Goal: Transaction & Acquisition: Purchase product/service

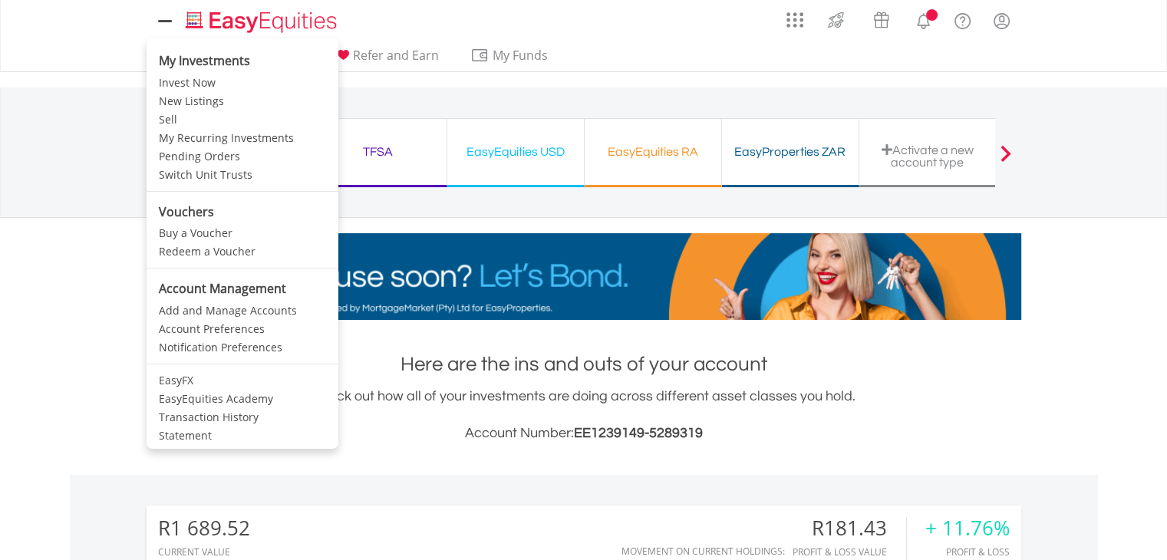
scroll to position [147, 292]
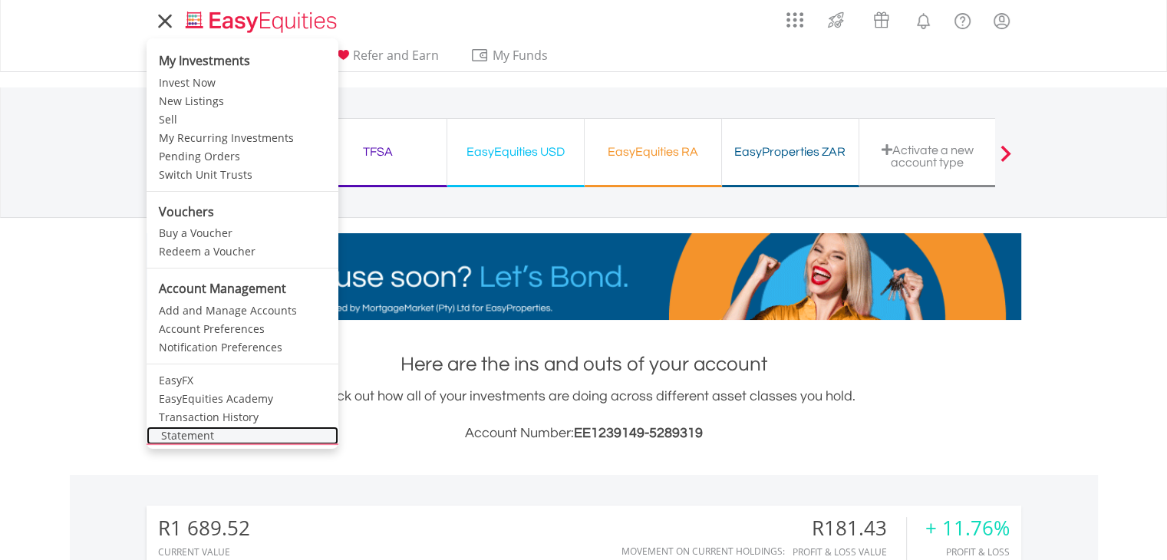
click at [197, 434] on link "Statement" at bounding box center [243, 436] width 192 height 18
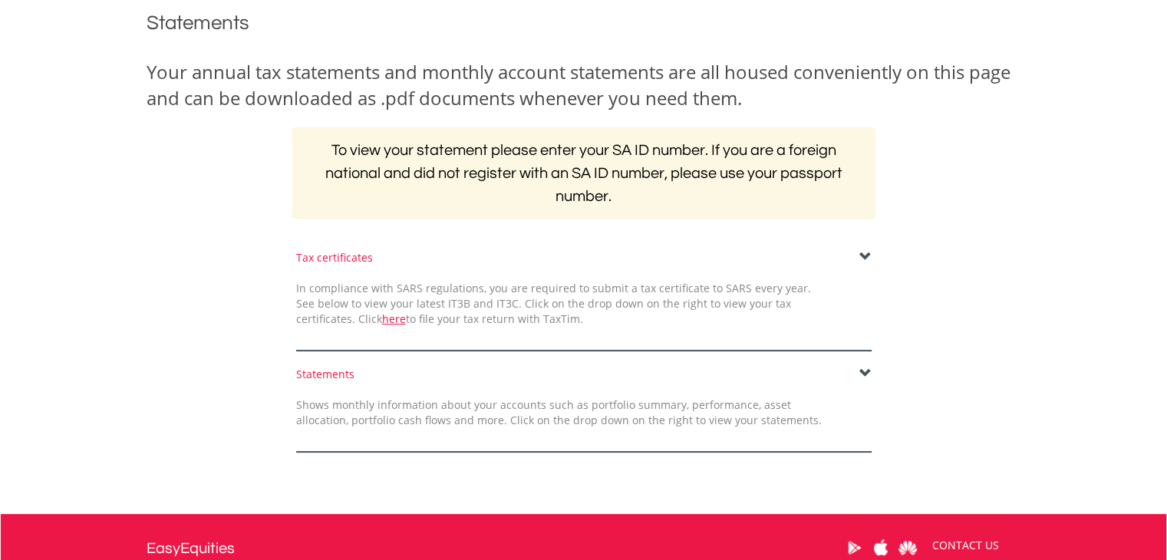
scroll to position [307, 0]
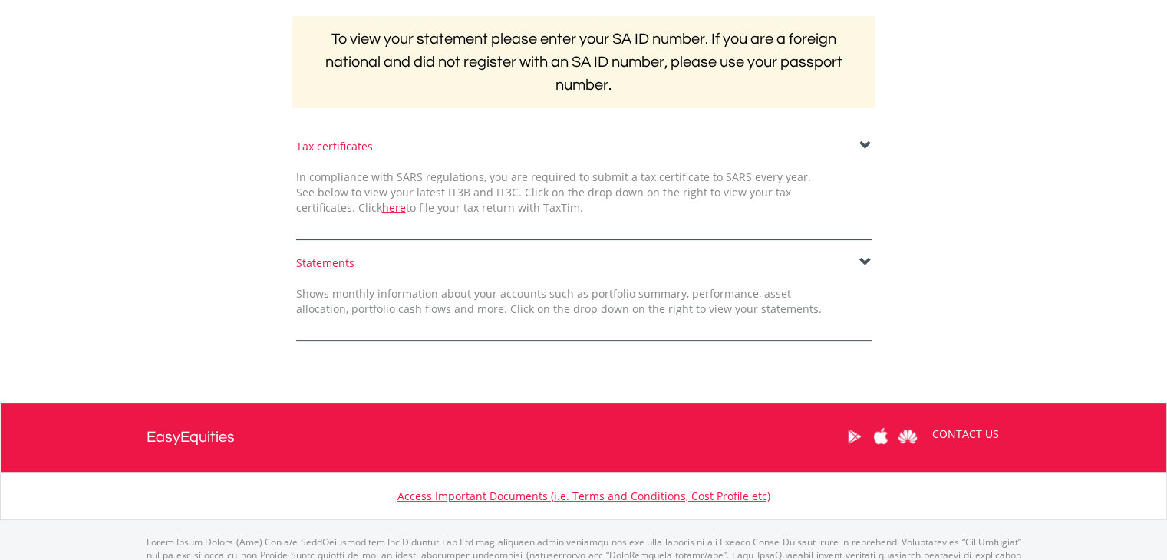
click at [865, 262] on span at bounding box center [865, 262] width 12 height 12
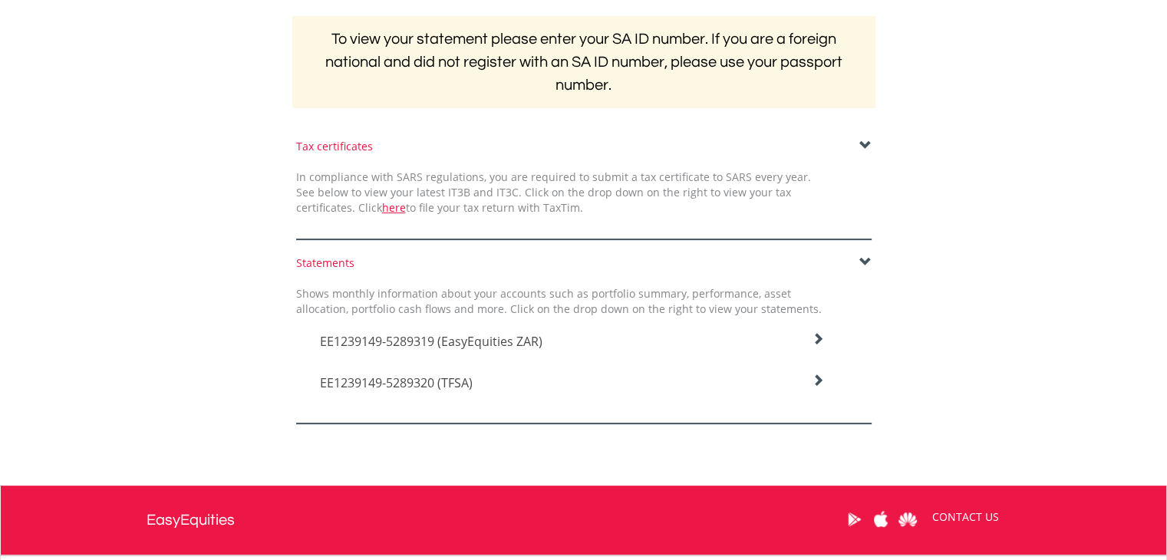
click at [862, 140] on span at bounding box center [865, 146] width 12 height 12
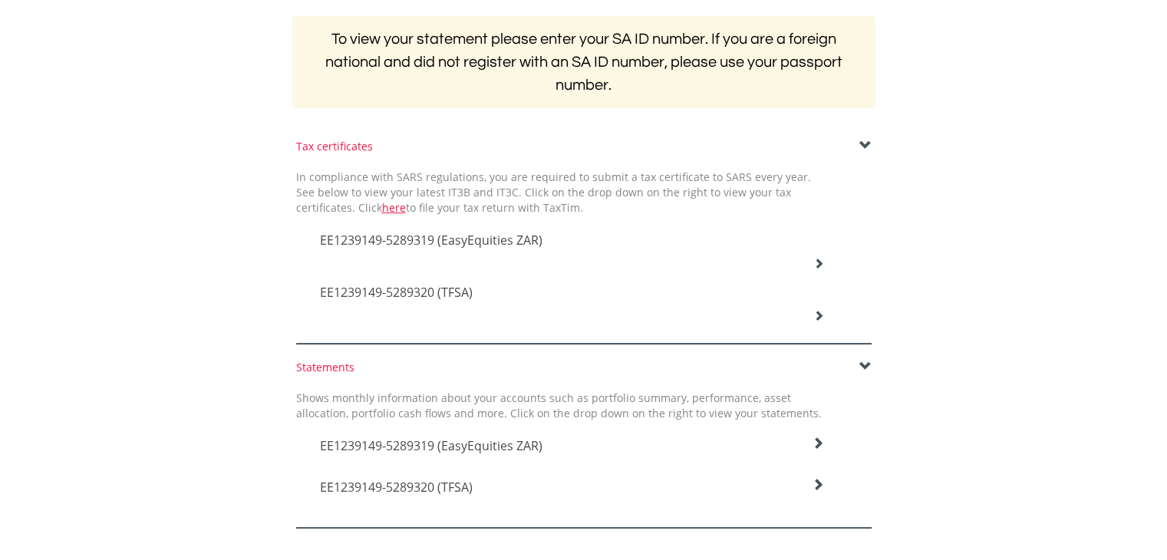
click at [862, 143] on span at bounding box center [865, 146] width 12 height 12
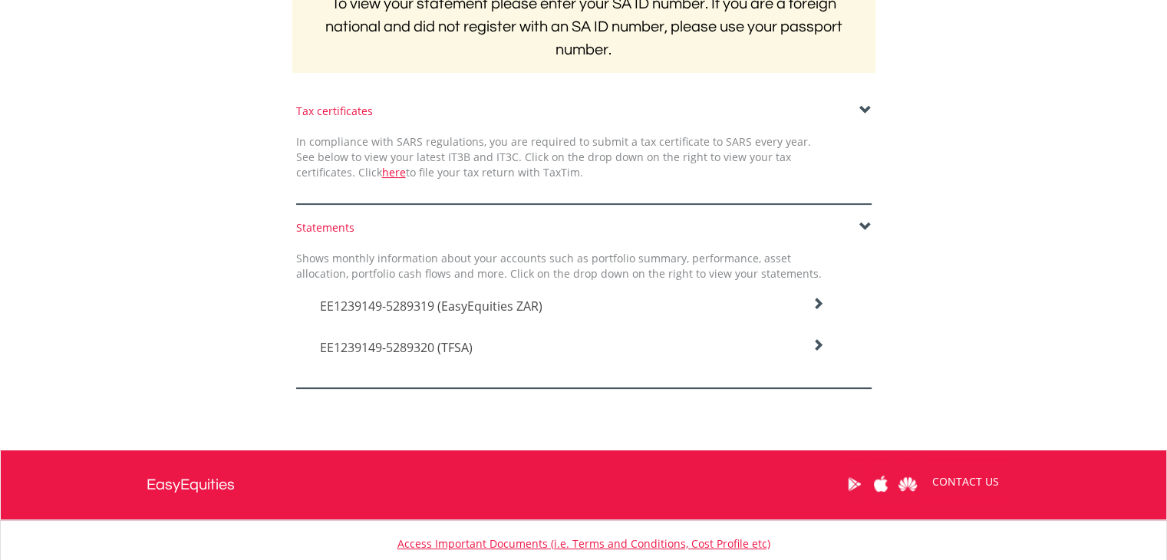
scroll to position [384, 0]
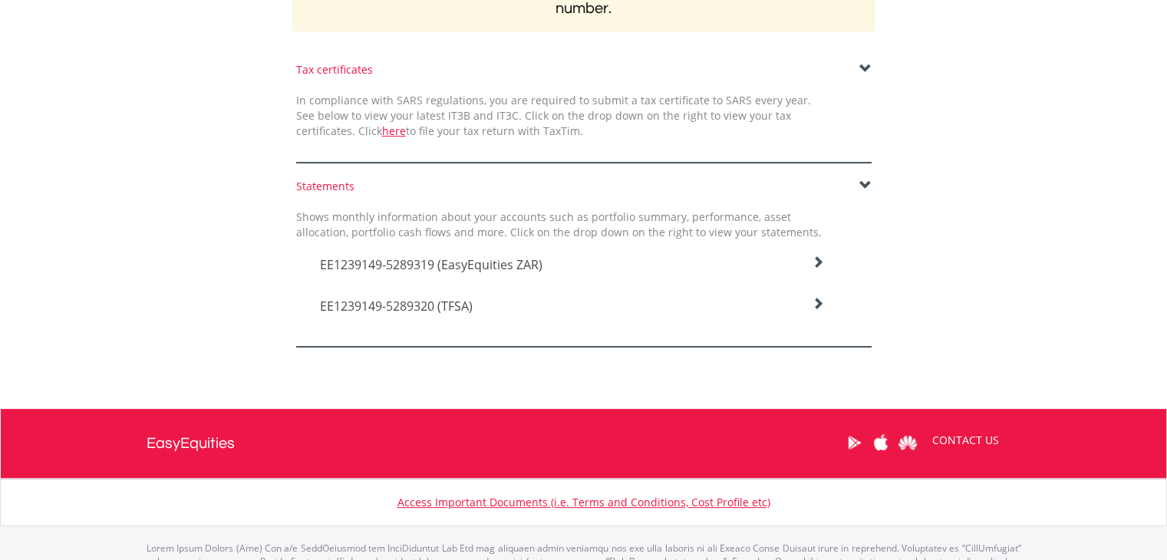
click at [812, 256] on icon at bounding box center [818, 262] width 12 height 12
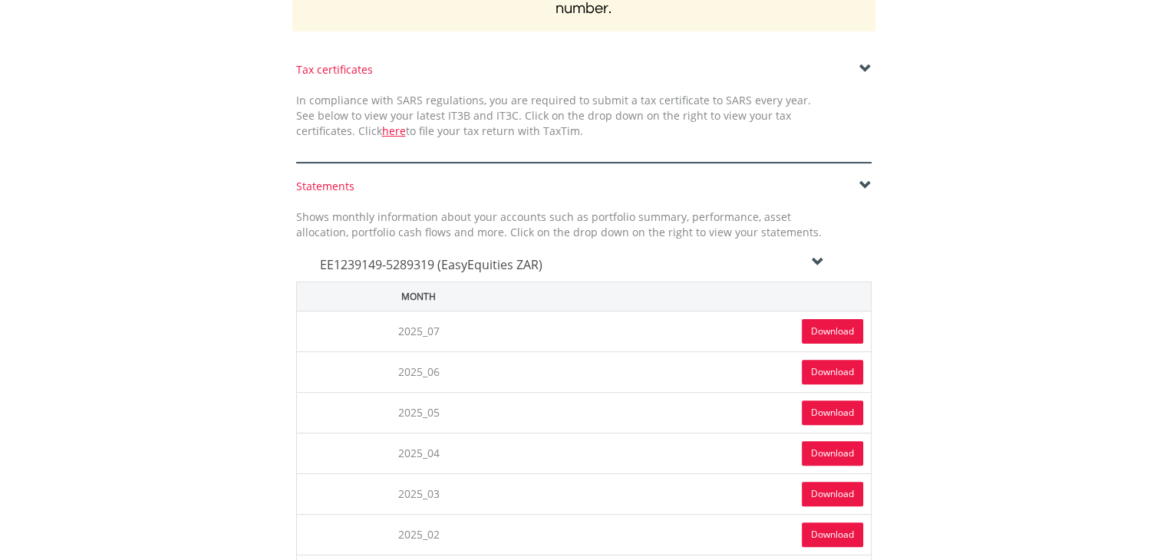
click at [814, 256] on icon at bounding box center [818, 262] width 12 height 12
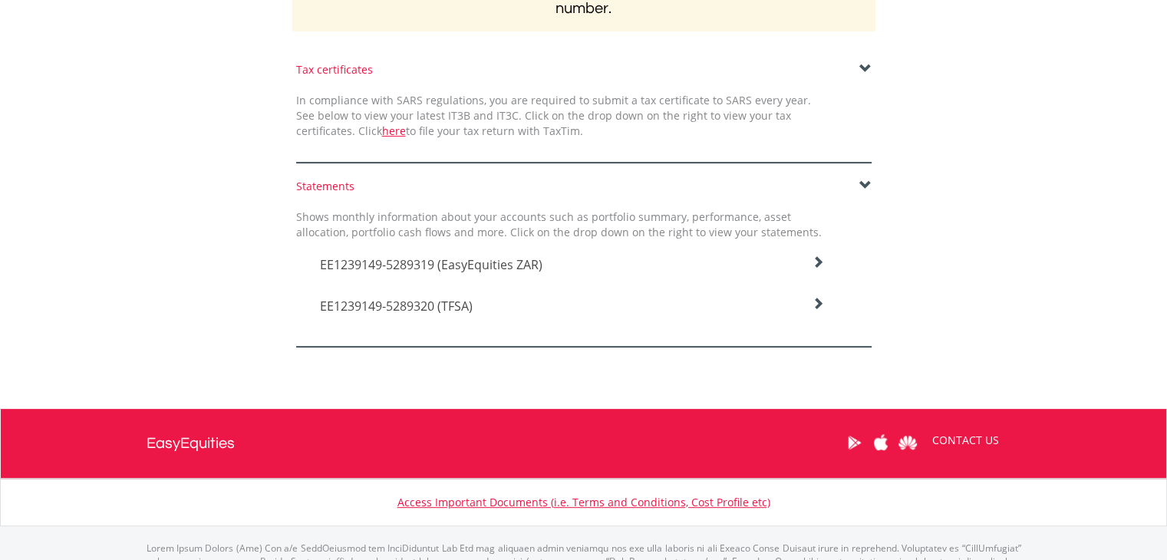
click at [819, 269] on icon at bounding box center [818, 262] width 12 height 12
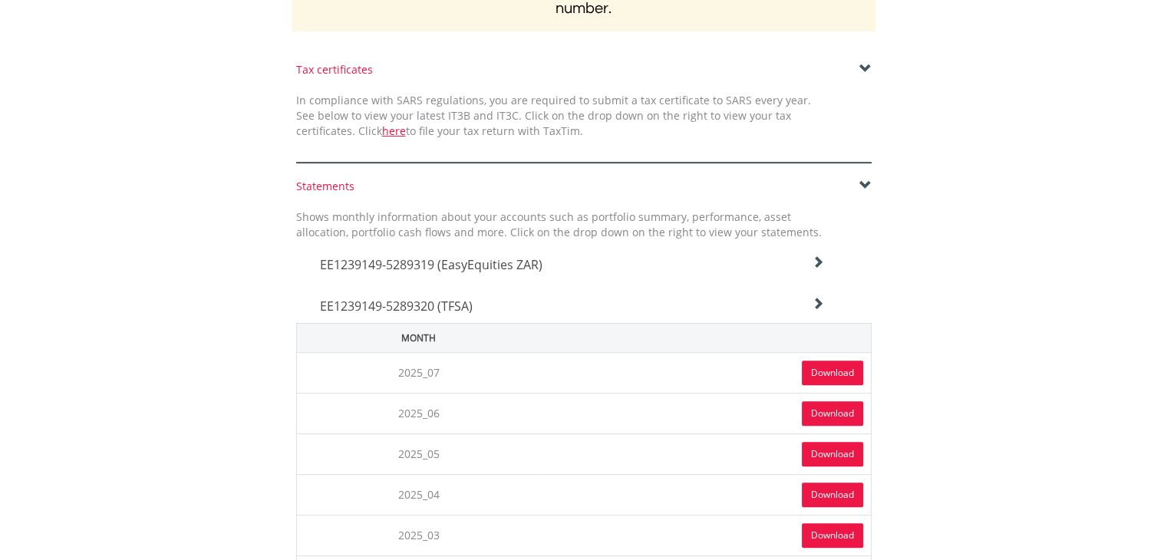
click at [832, 372] on link "Download" at bounding box center [832, 373] width 61 height 25
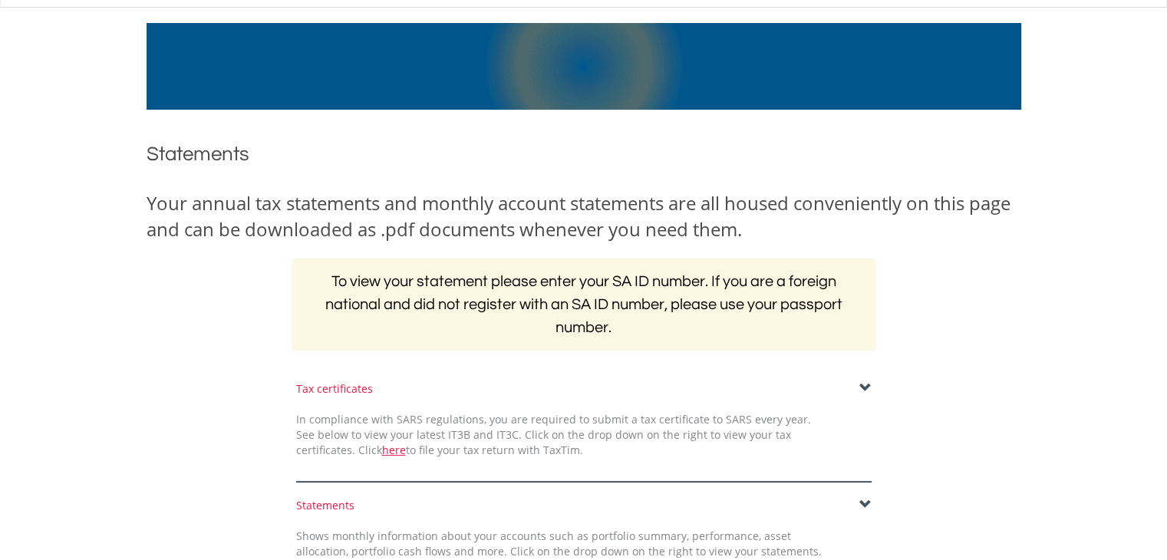
scroll to position [0, 0]
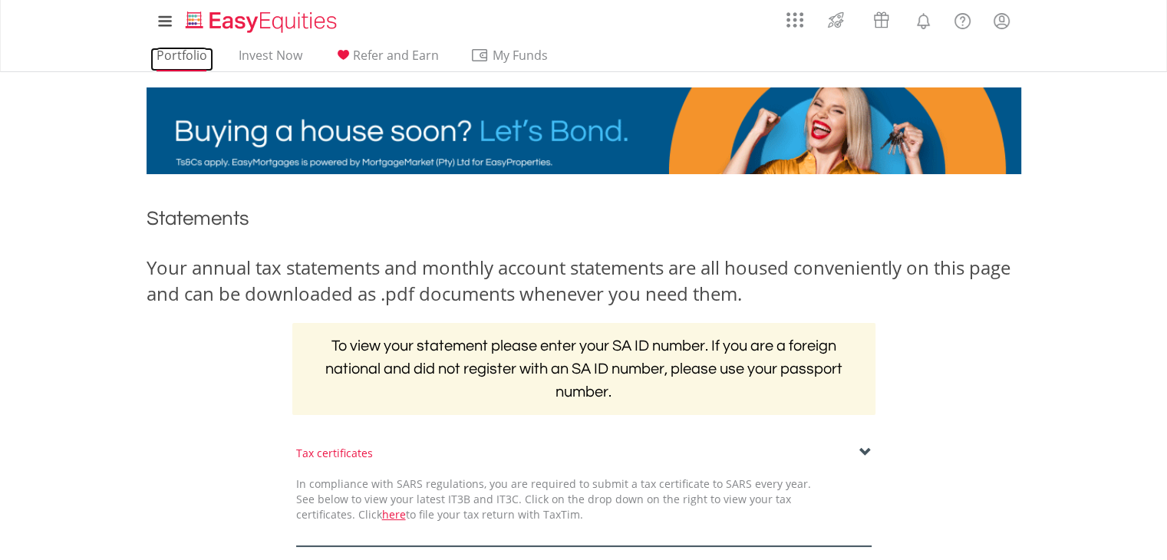
click at [186, 54] on link "Portfolio" at bounding box center [181, 60] width 63 height 24
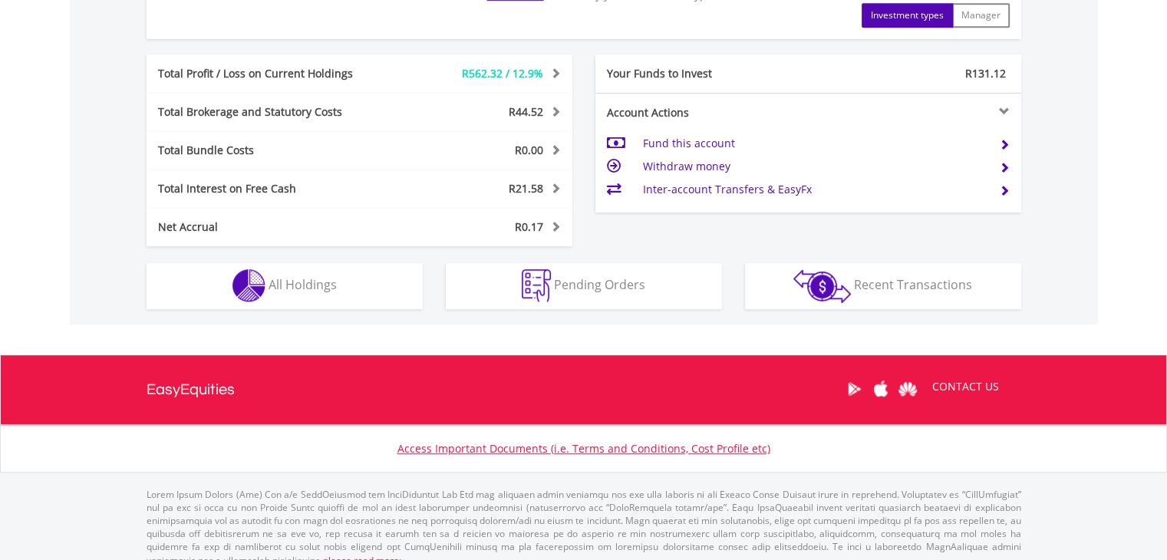
scroll to position [798, 0]
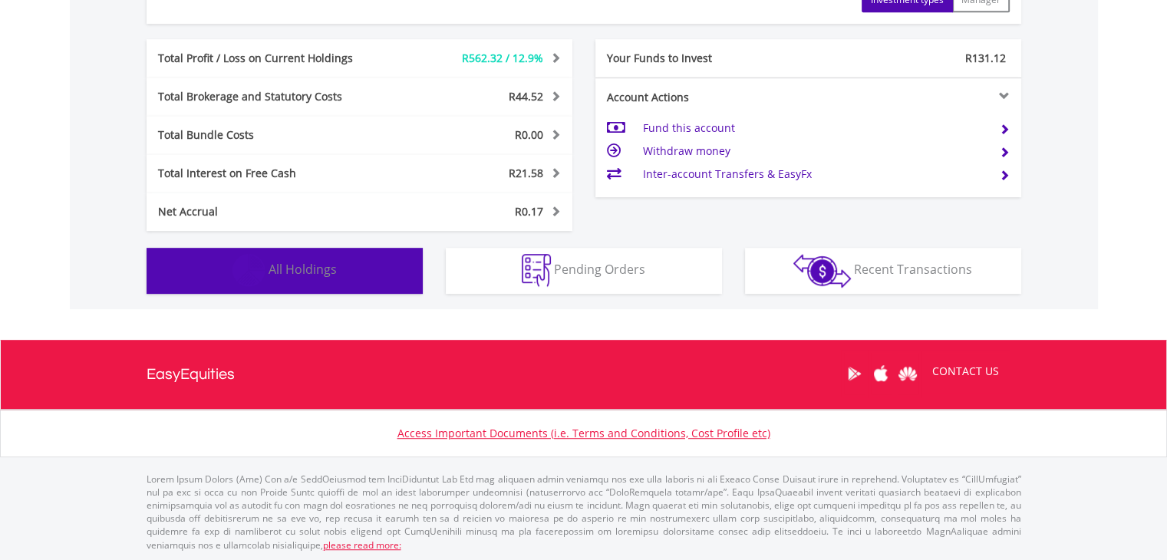
click at [337, 274] on button "Holdings All Holdings" at bounding box center [285, 271] width 276 height 46
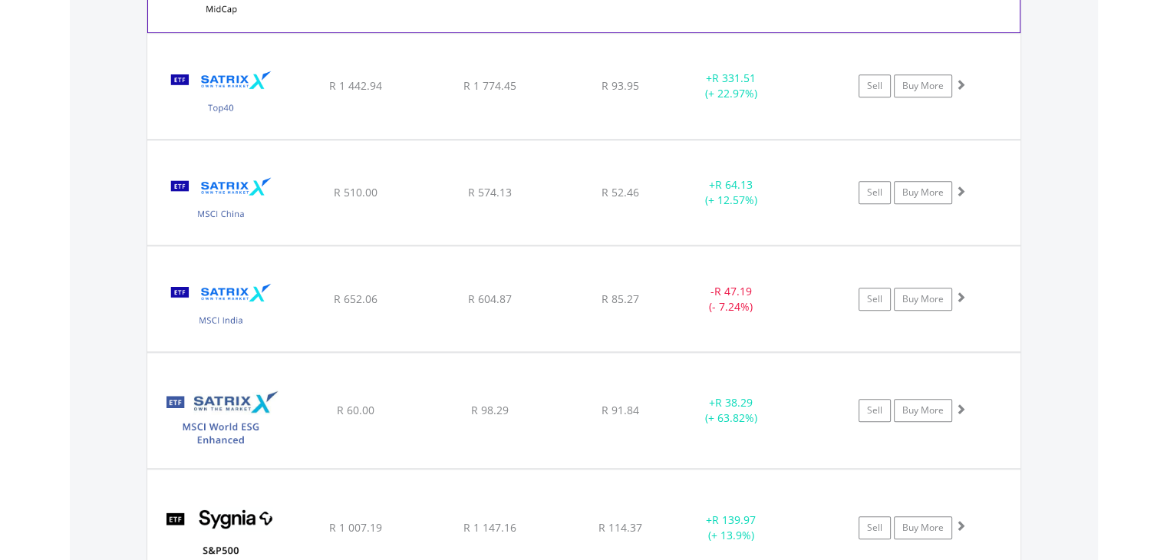
scroll to position [1437, 0]
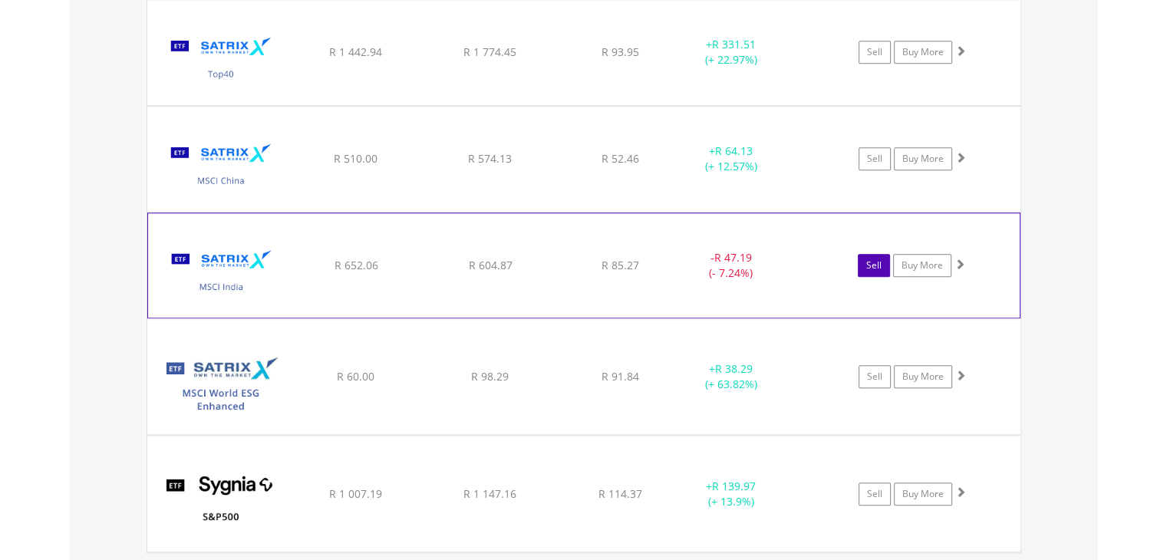
click at [879, 262] on link "Sell" at bounding box center [874, 265] width 32 height 23
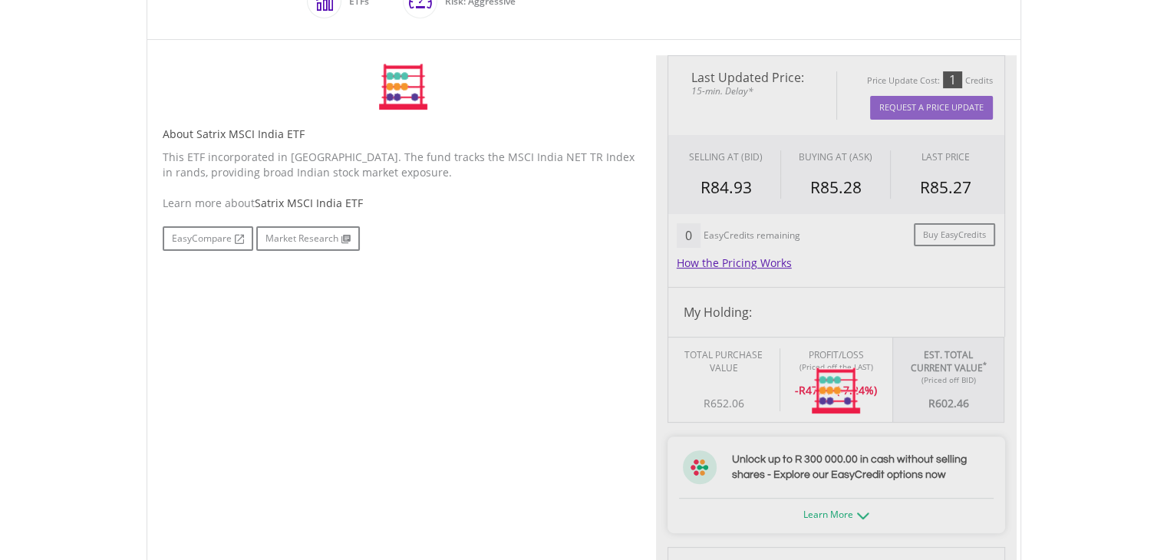
type input "******"
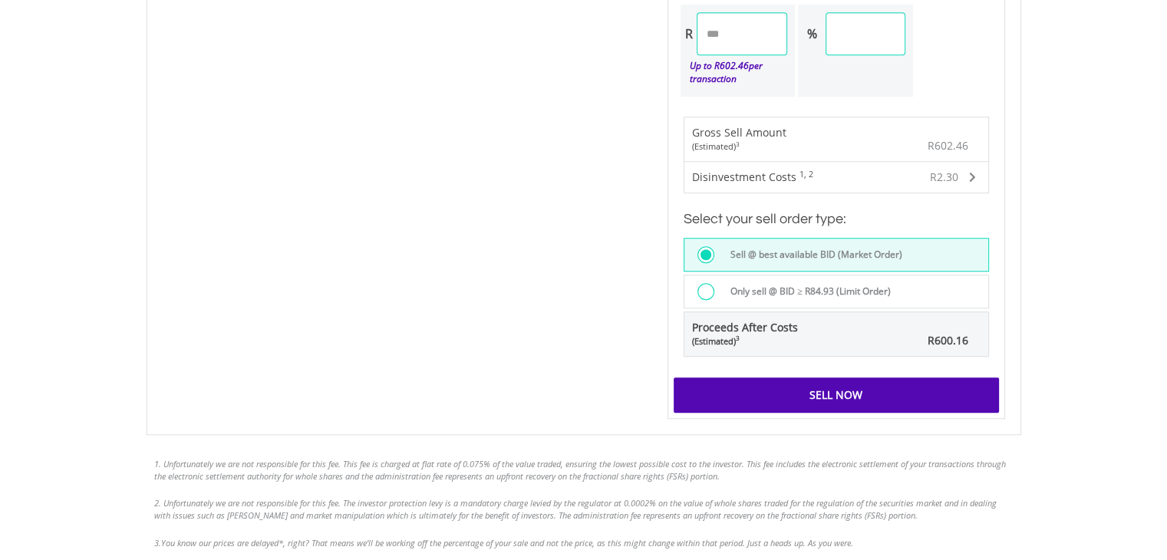
scroll to position [1074, 0]
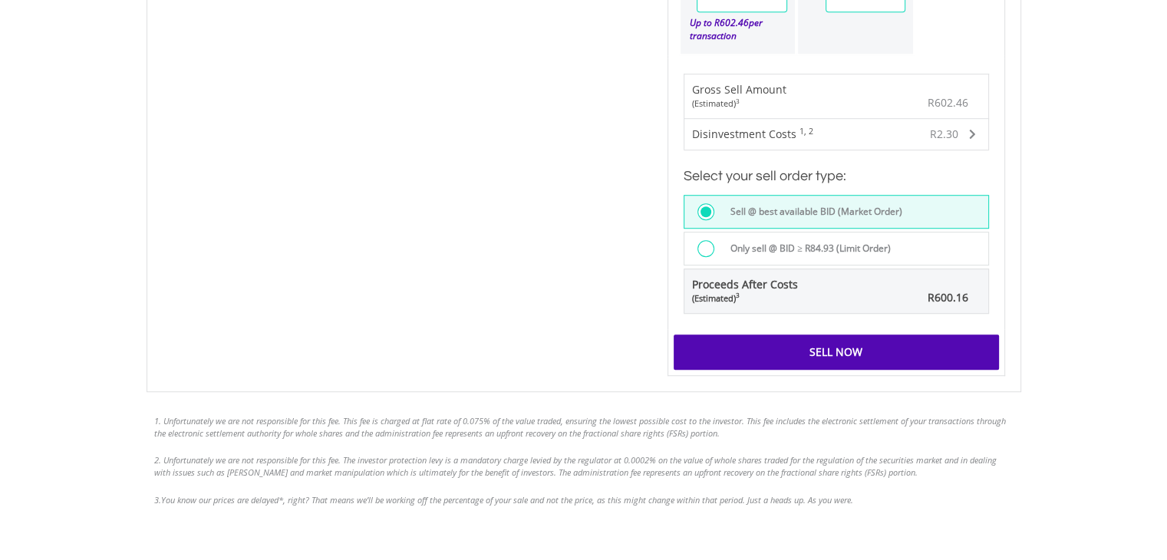
click at [753, 348] on div "Sell Now" at bounding box center [836, 351] width 325 height 35
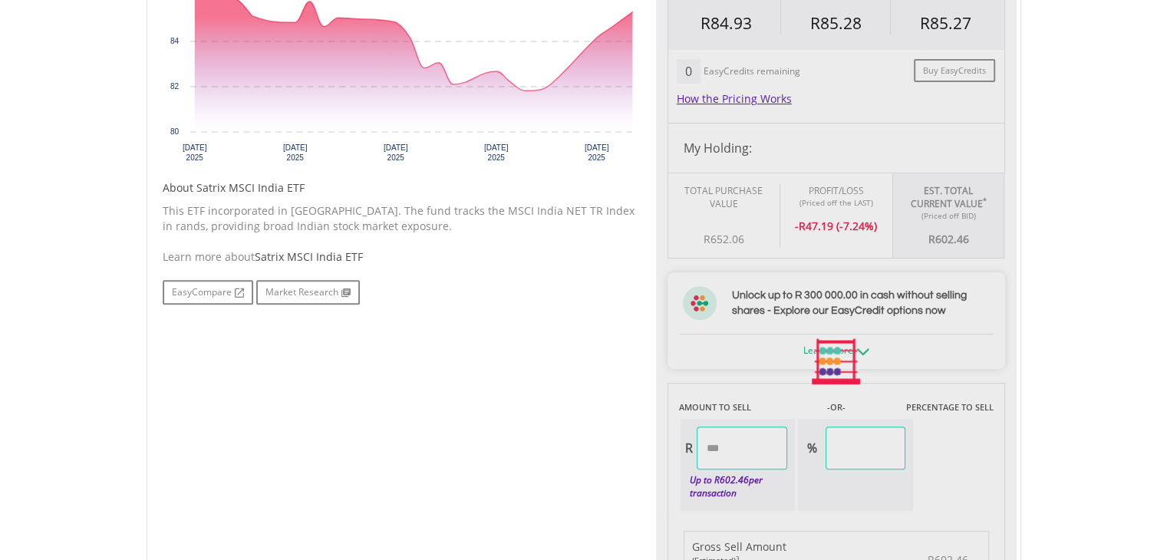
scroll to position [614, 0]
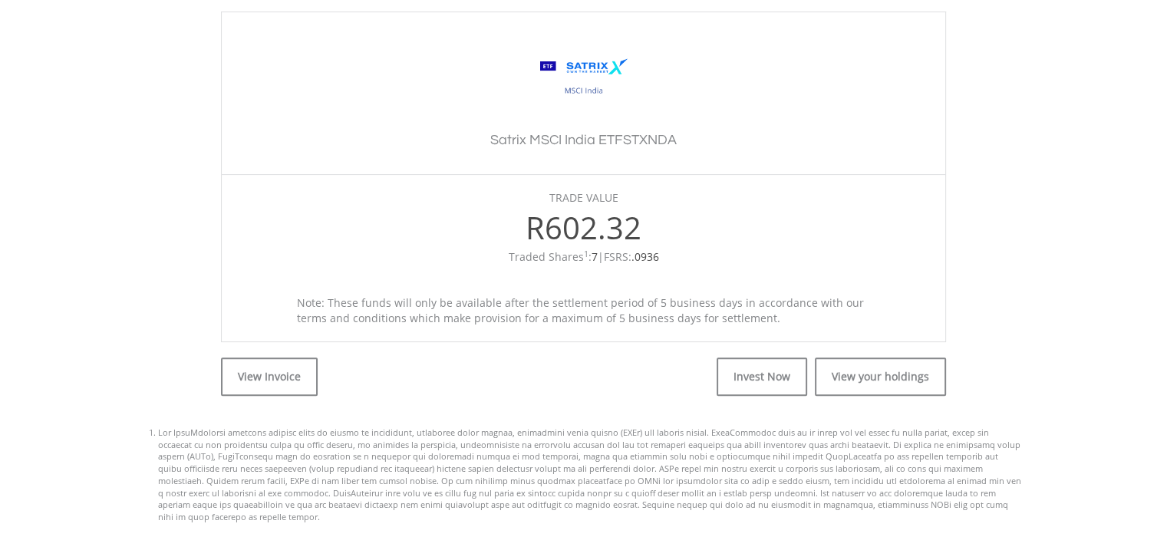
scroll to position [537, 0]
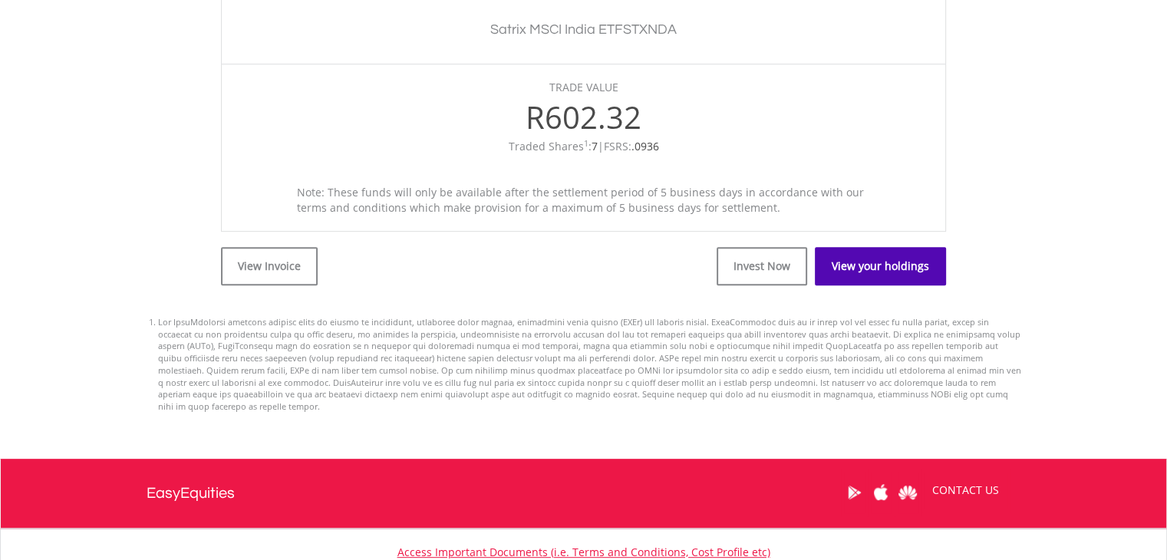
click at [883, 272] on link "View your holdings" at bounding box center [880, 266] width 131 height 38
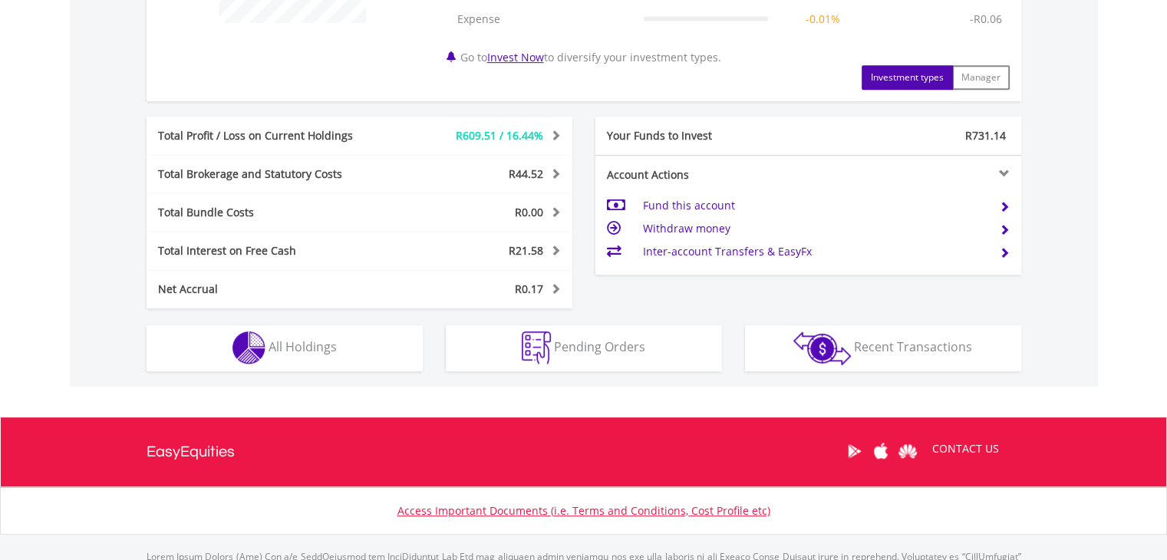
scroll to position [798, 0]
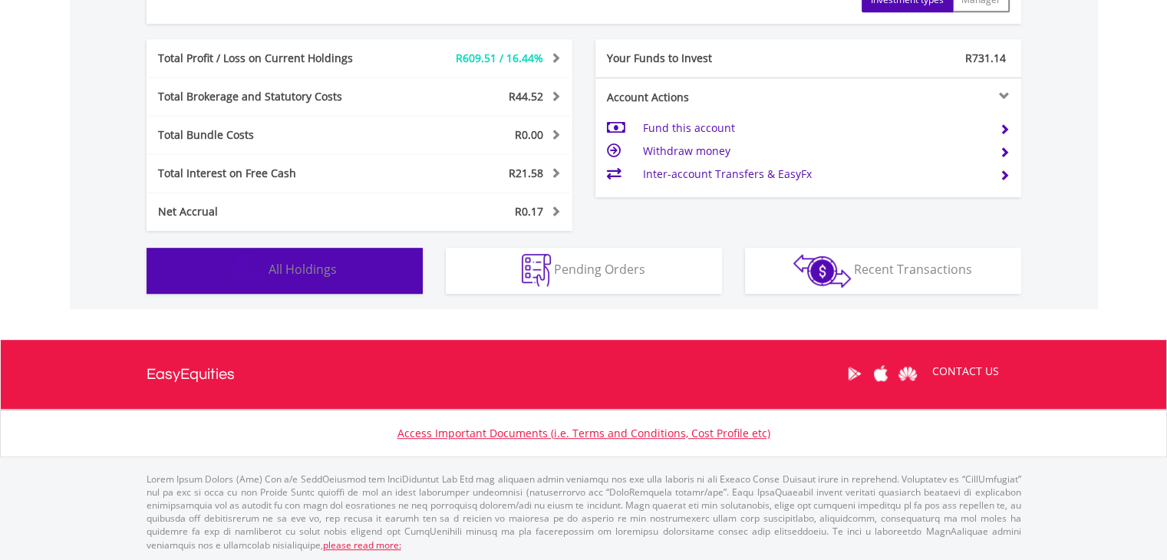
click at [326, 272] on span "All Holdings" at bounding box center [303, 269] width 68 height 17
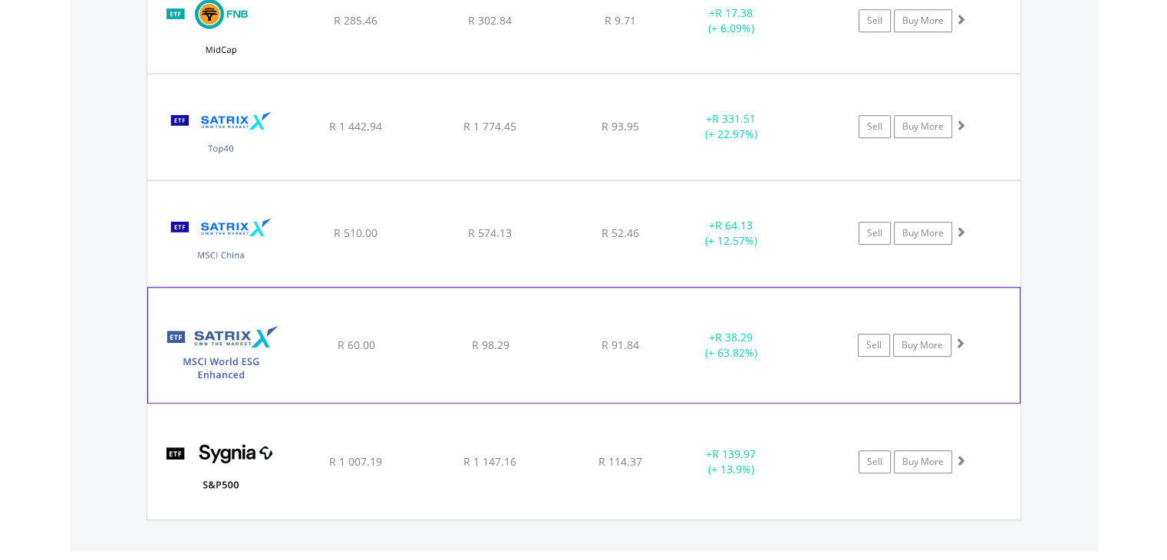
scroll to position [1366, 0]
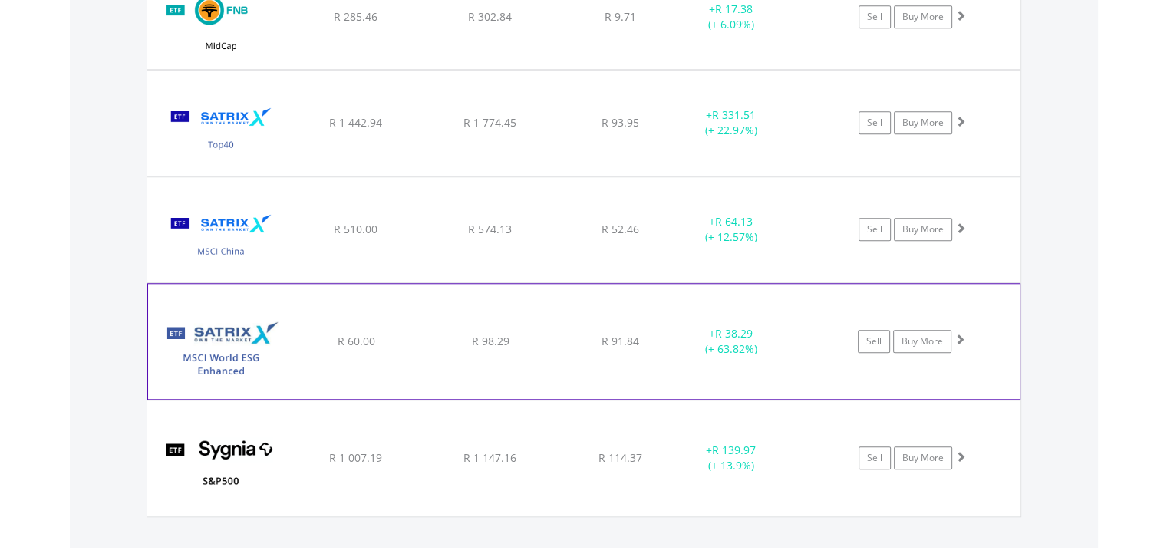
click at [960, 335] on span at bounding box center [959, 339] width 11 height 11
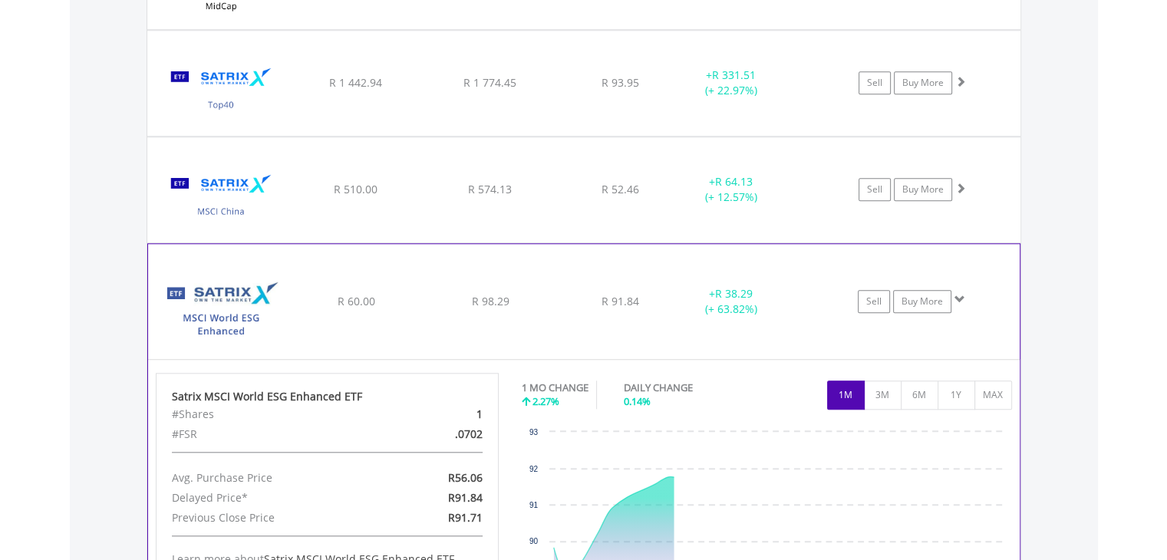
scroll to position [1596, 0]
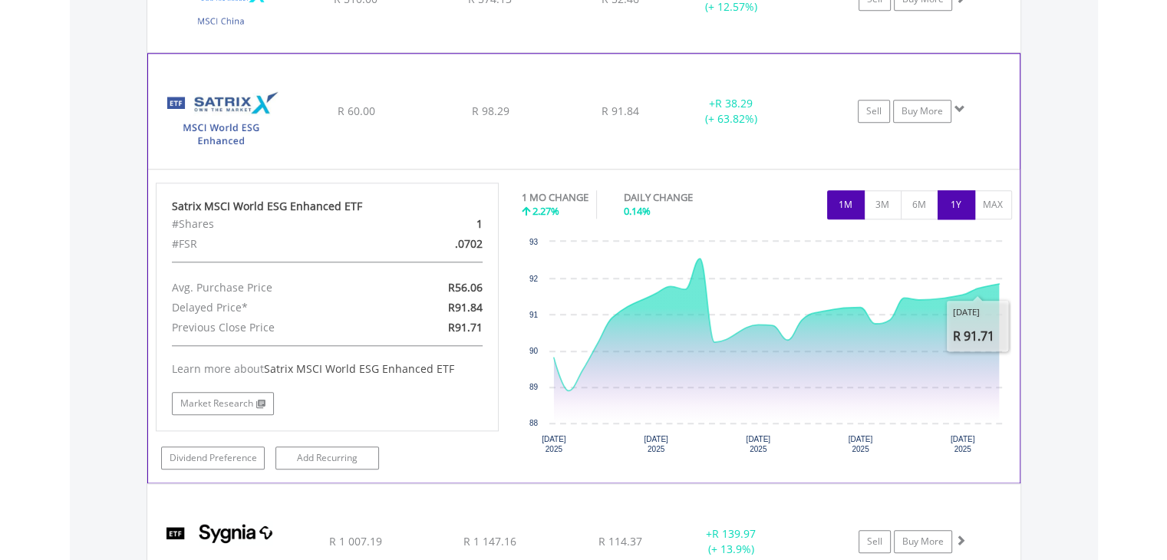
click at [958, 209] on button "1Y" at bounding box center [956, 204] width 38 height 29
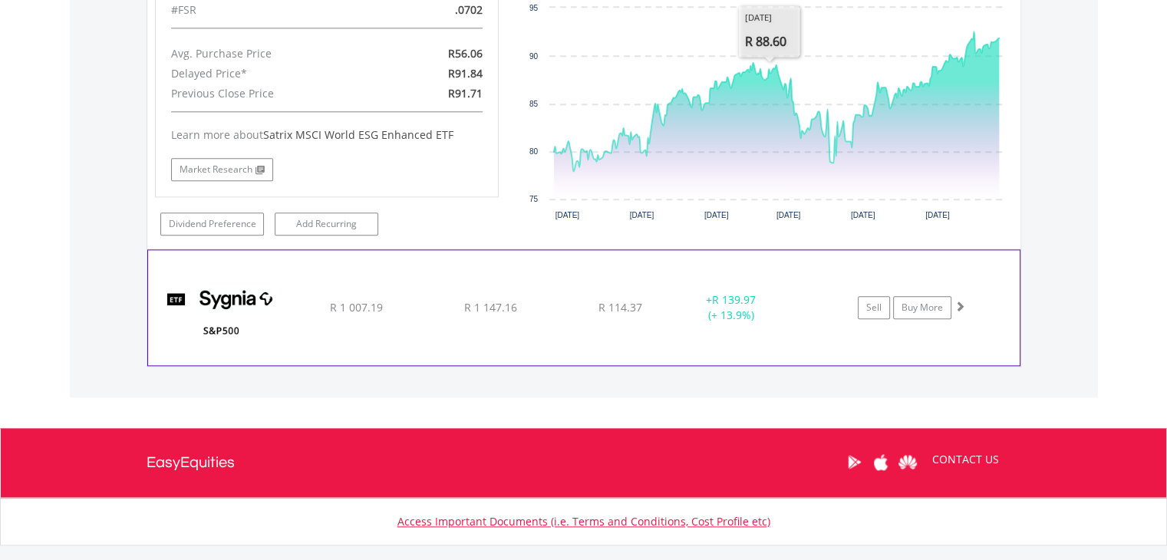
scroll to position [1903, 0]
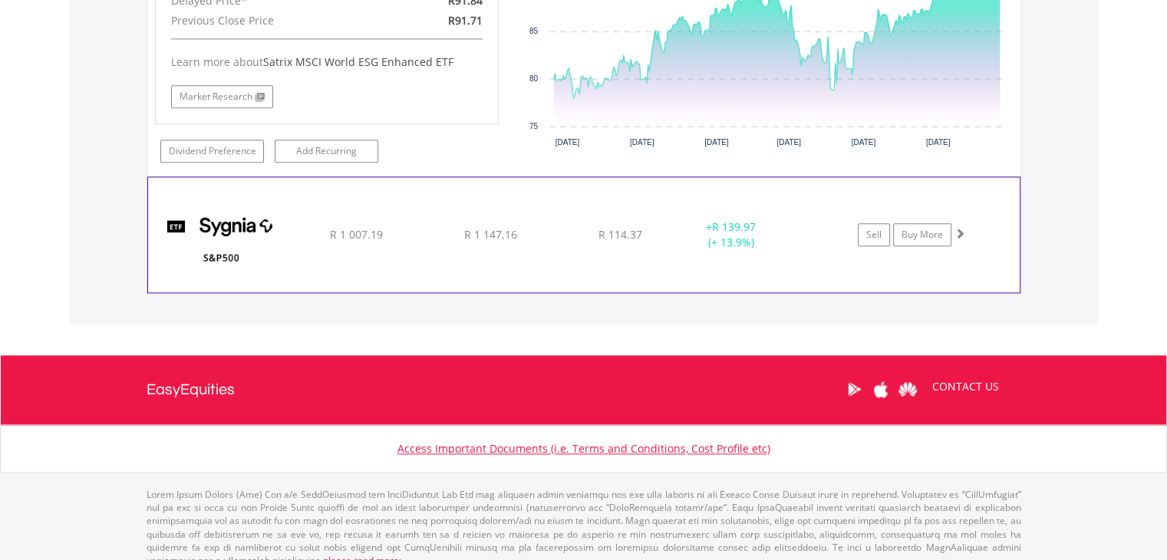
click at [954, 228] on span at bounding box center [959, 233] width 11 height 11
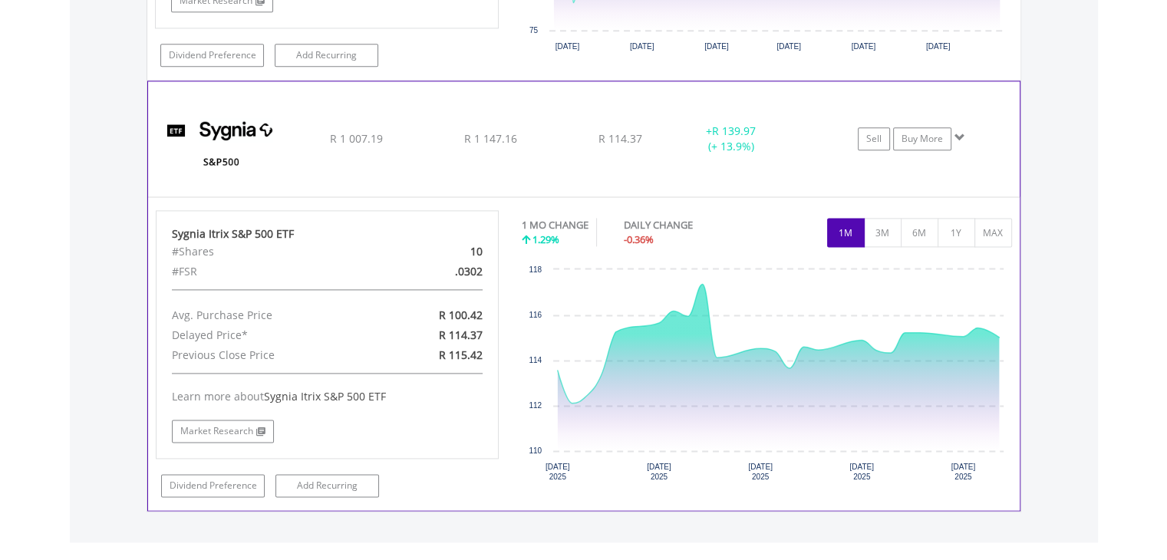
scroll to position [1998, 0]
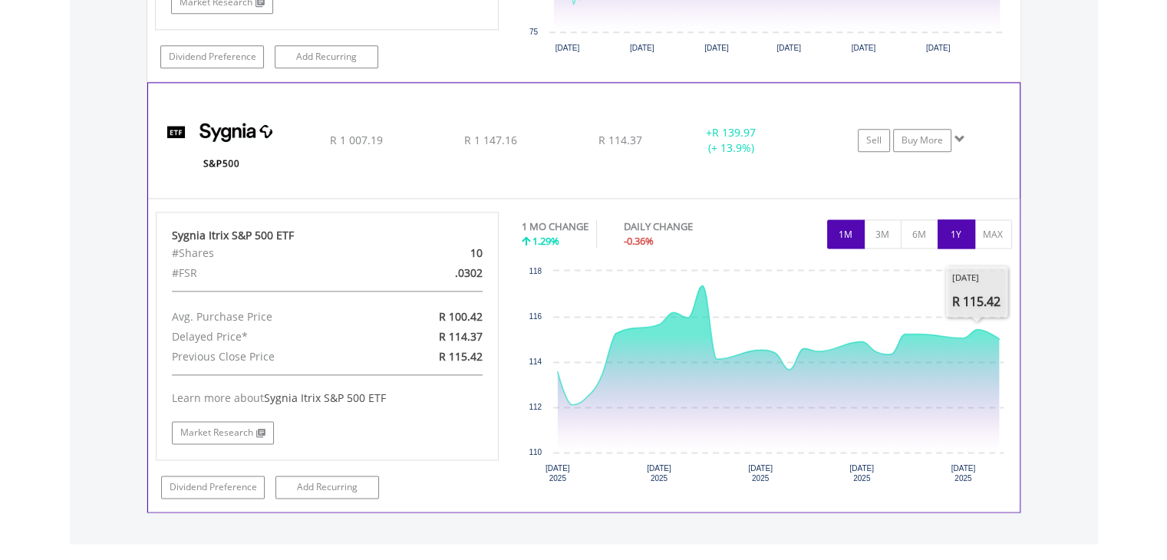
click at [953, 226] on button "1Y" at bounding box center [956, 233] width 38 height 29
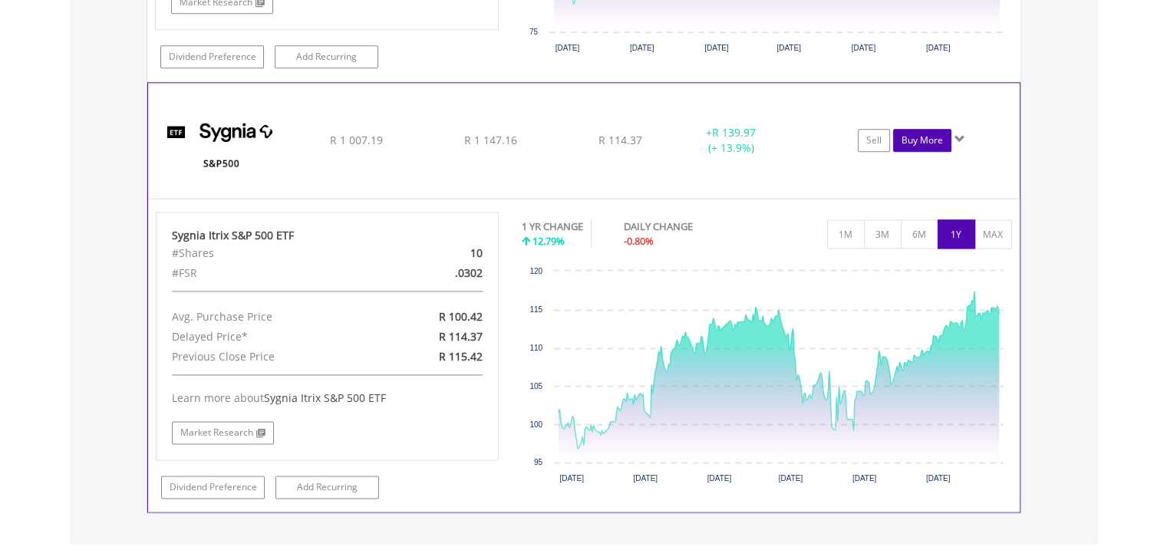
click at [905, 129] on link "Buy More" at bounding box center [922, 140] width 58 height 23
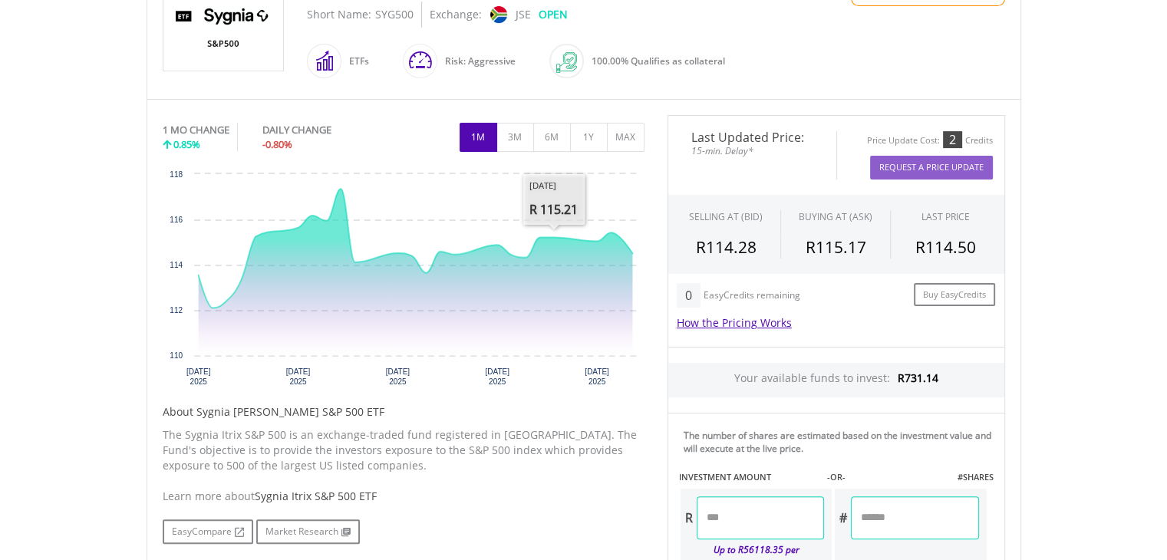
scroll to position [384, 0]
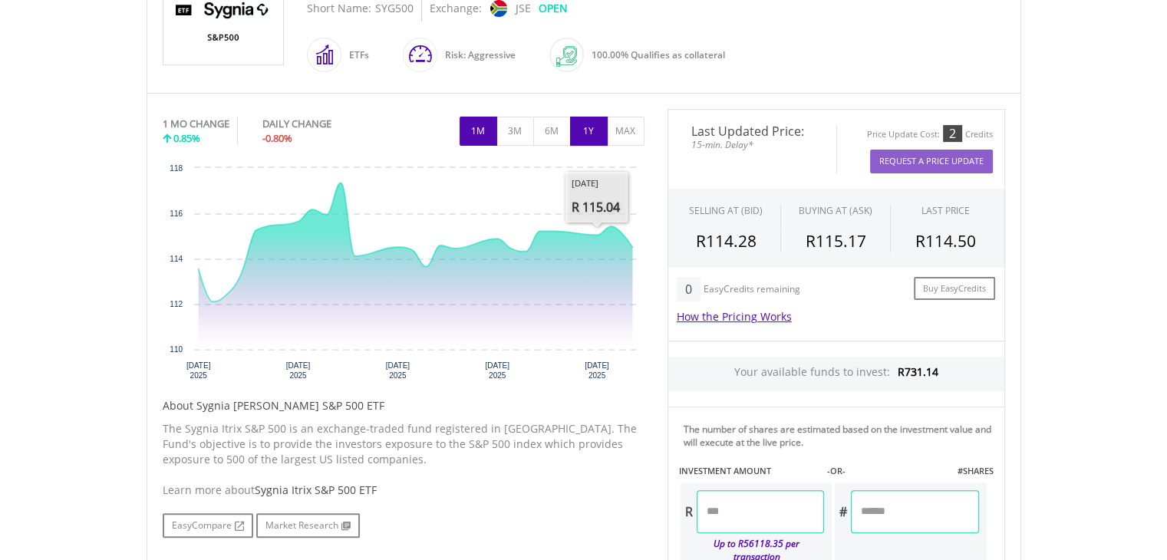
click at [577, 118] on button "1Y" at bounding box center [589, 131] width 38 height 29
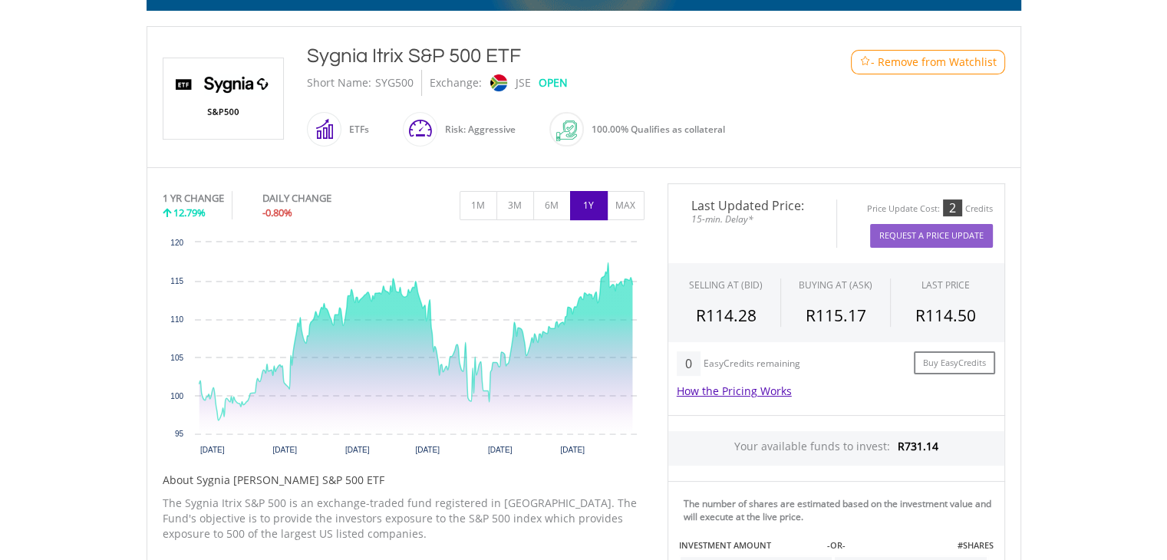
scroll to position [307, 0]
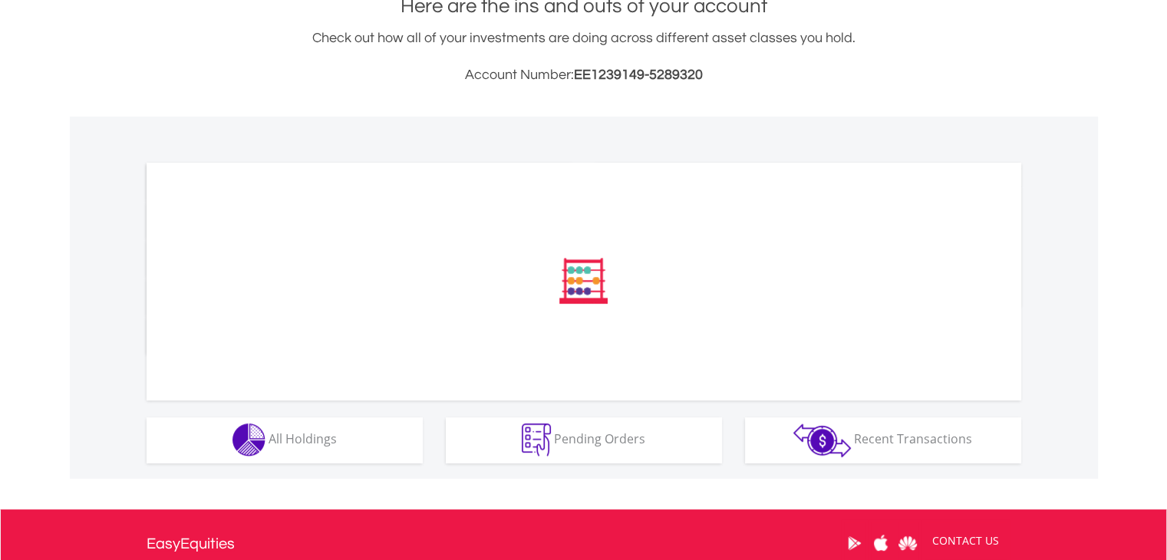
scroll to position [374, 0]
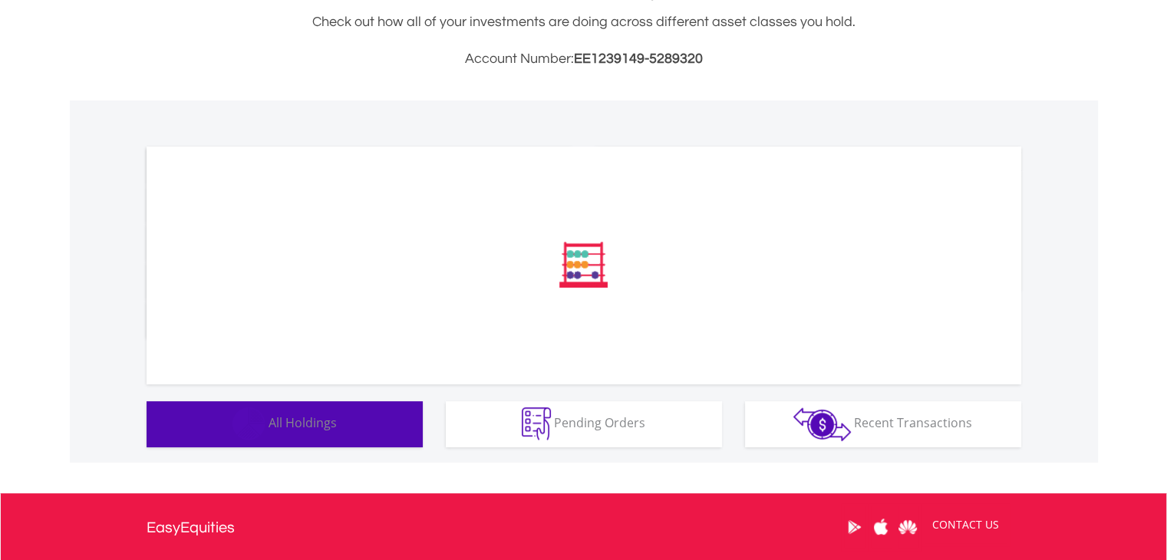
click at [359, 416] on div "﻿ Distribution Current Value Show All" at bounding box center [584, 281] width 1028 height 362
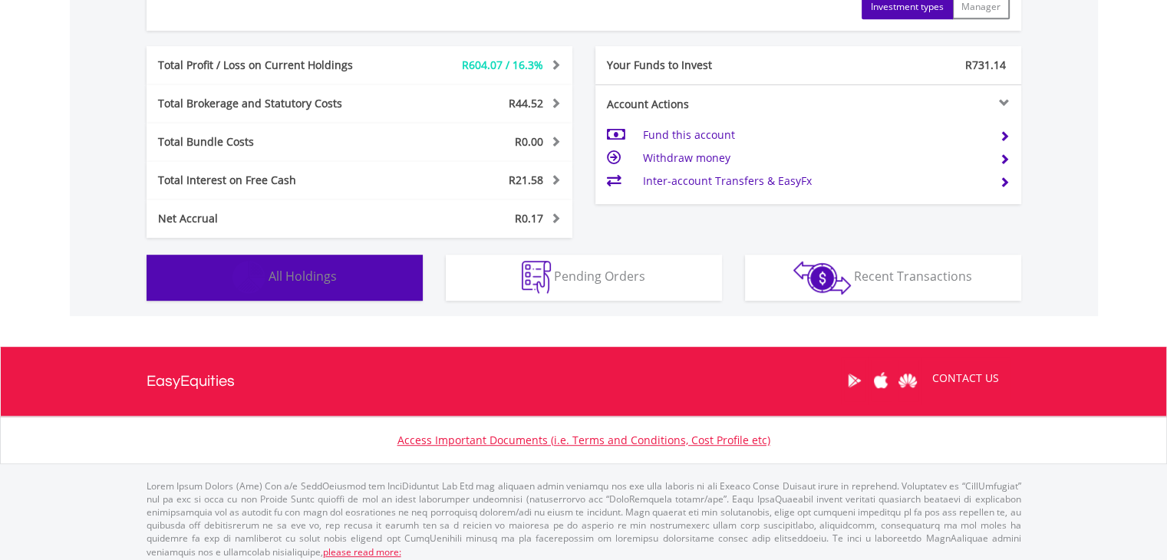
scroll to position [798, 0]
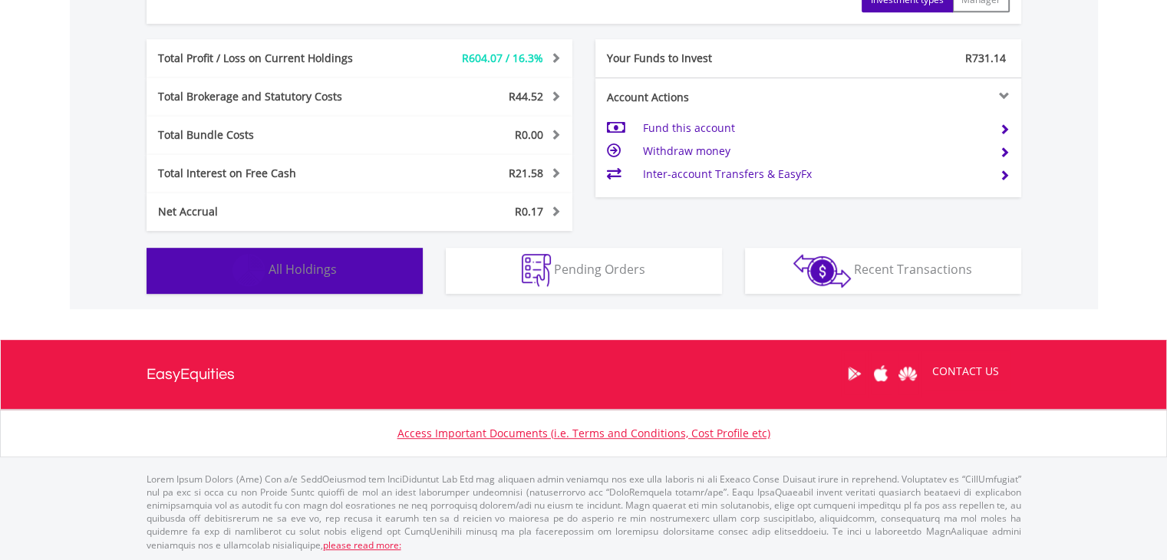
click at [349, 272] on button "Holdings All Holdings" at bounding box center [285, 271] width 276 height 46
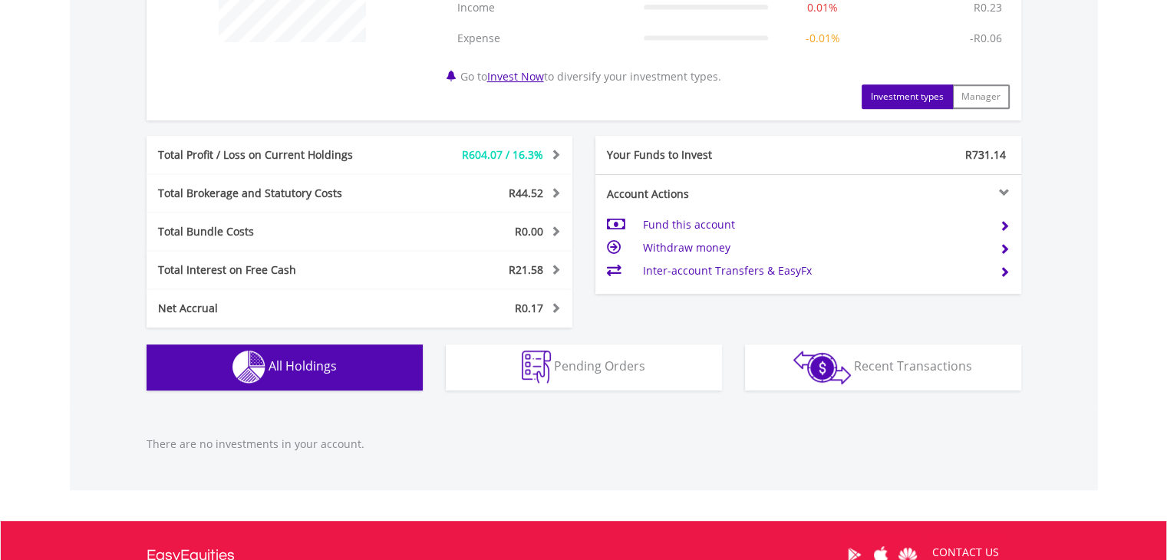
scroll to position [728, 0]
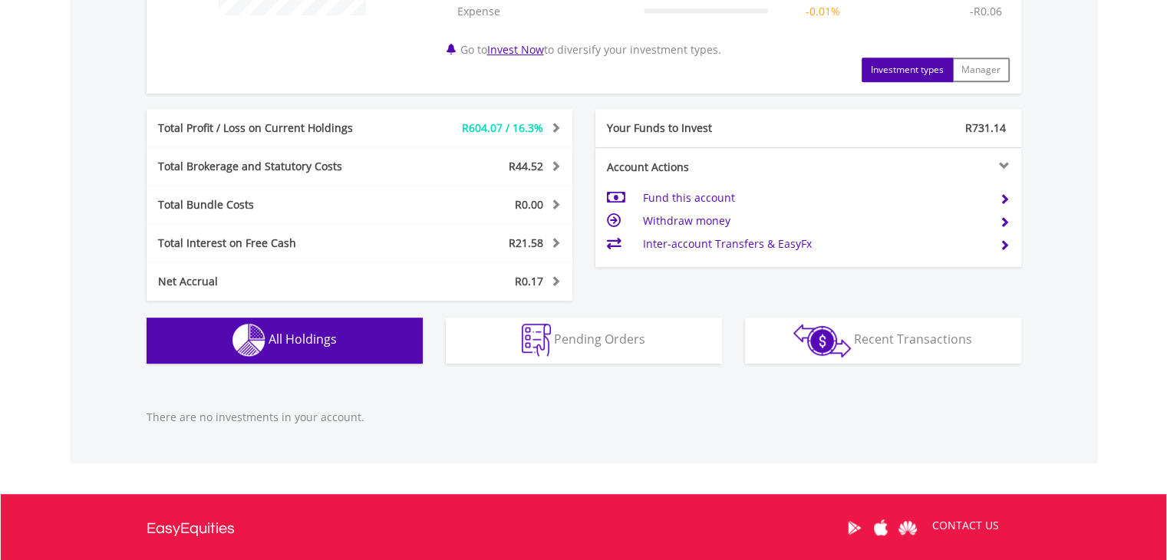
drag, startPoint x: 288, startPoint y: 326, endPoint x: 417, endPoint y: 341, distance: 128.9
click at [290, 325] on button "Holdings All Holdings" at bounding box center [285, 341] width 276 height 46
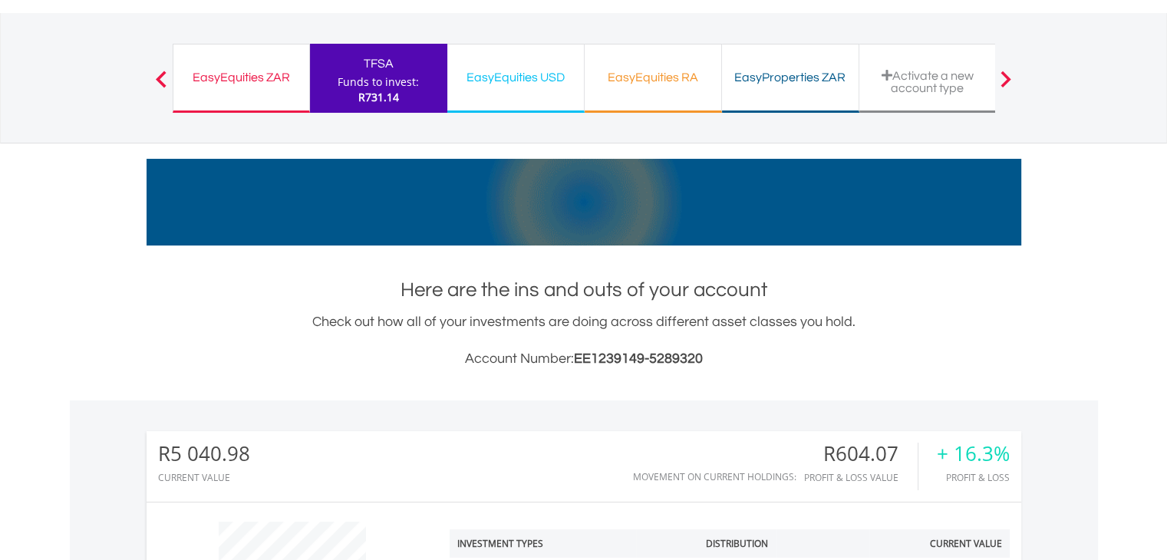
scroll to position [0, 0]
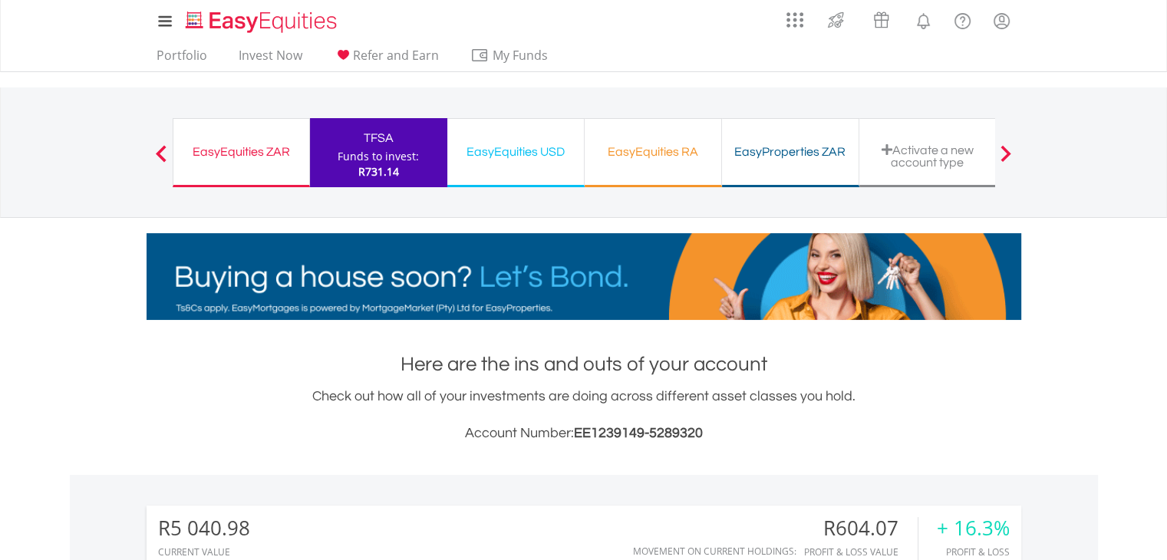
click at [345, 152] on div "Funds to invest:" at bounding box center [378, 156] width 81 height 15
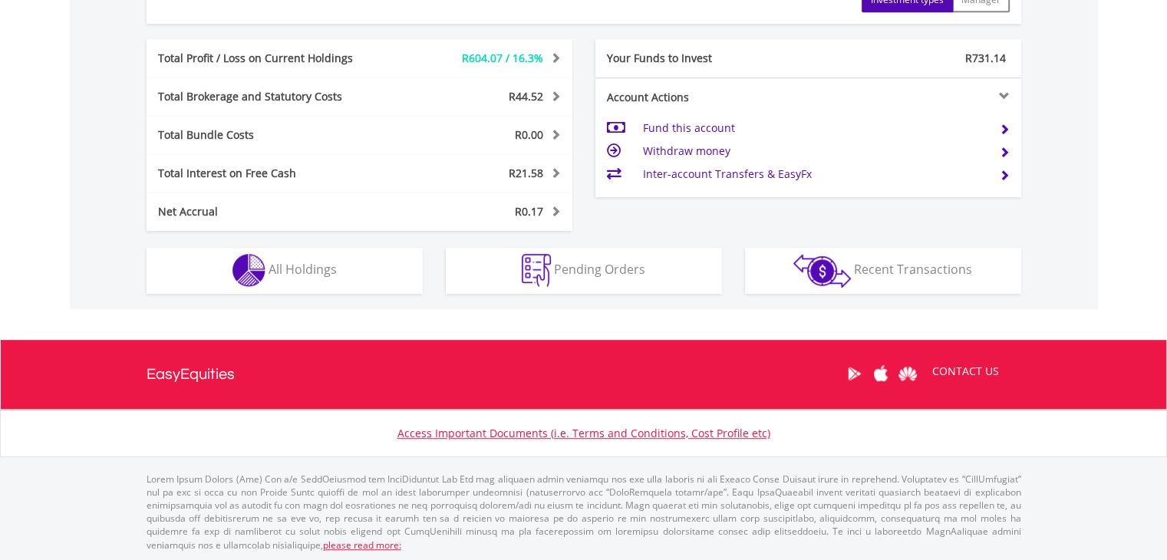
scroll to position [147, 292]
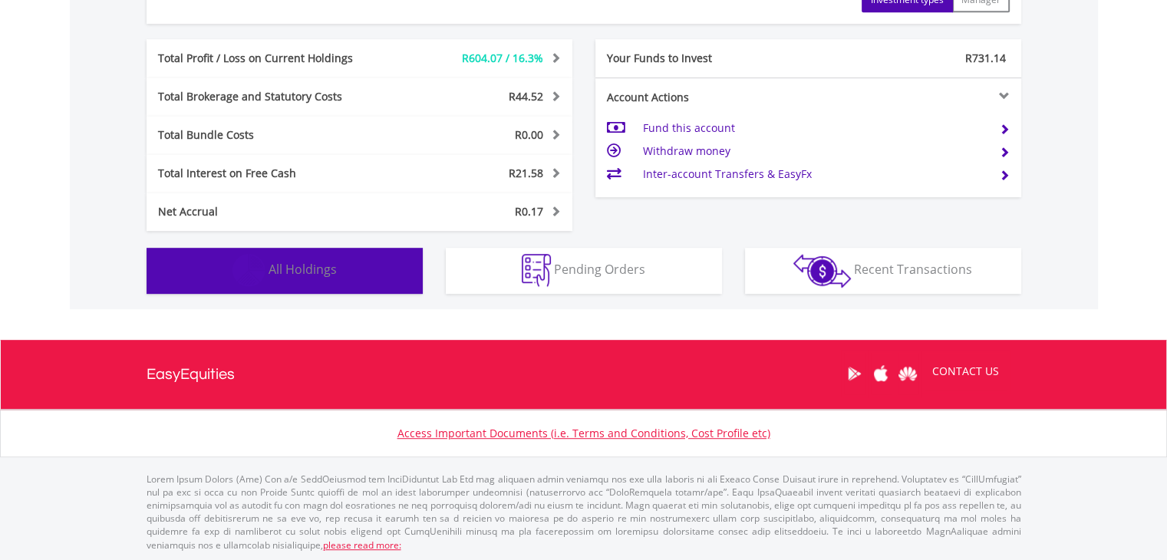
click at [297, 275] on span "All Holdings" at bounding box center [303, 269] width 68 height 17
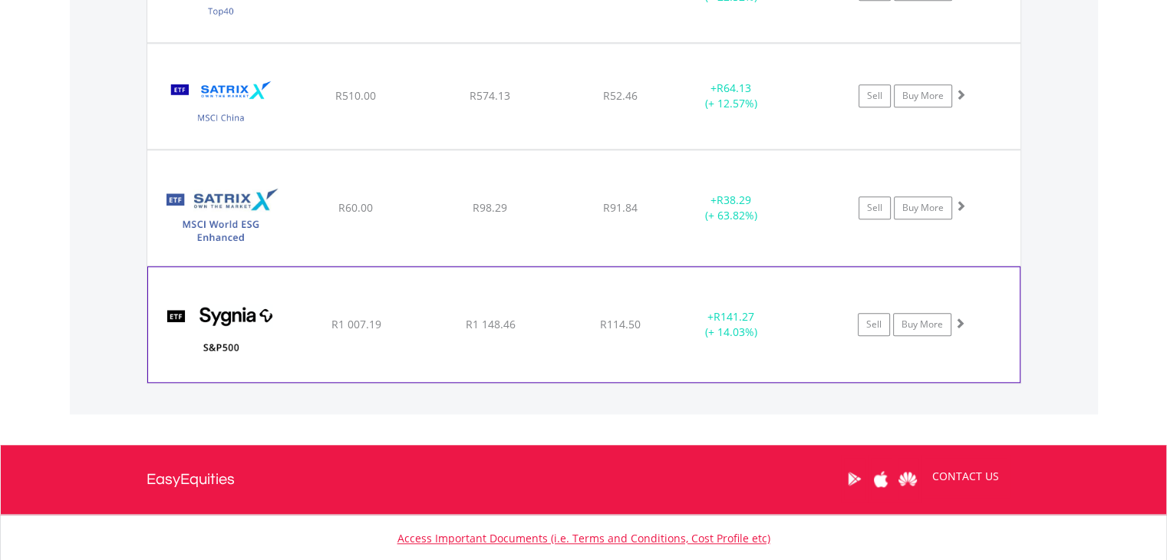
scroll to position [1520, 0]
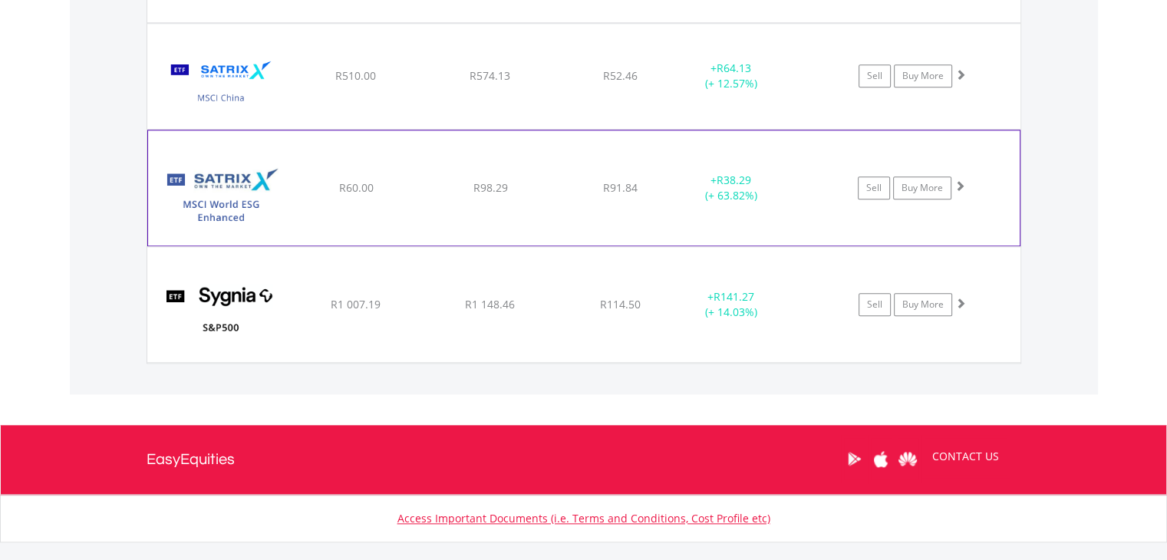
click at [959, 182] on span at bounding box center [959, 185] width 11 height 11
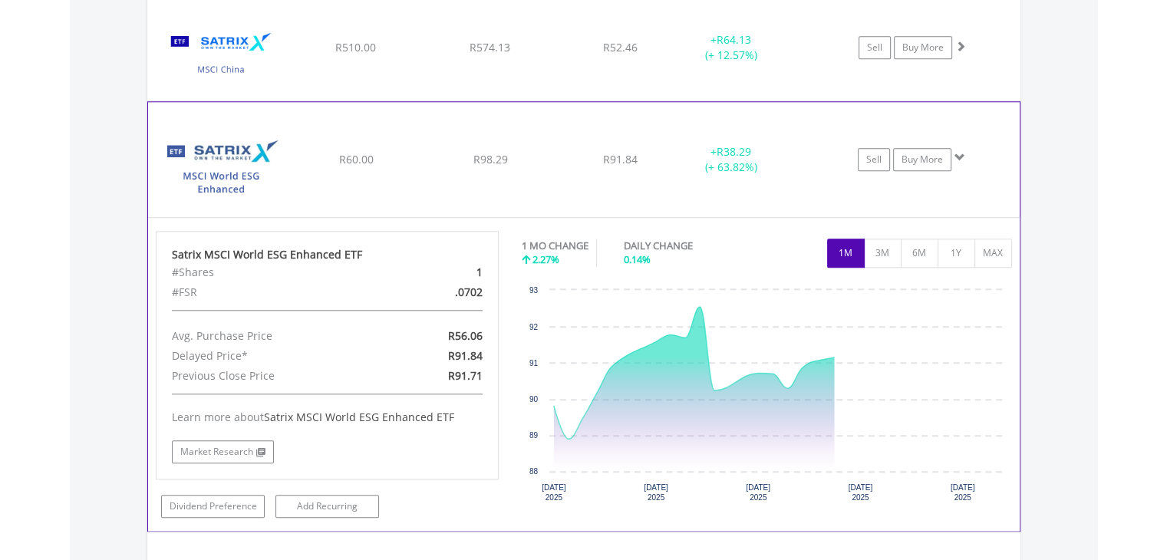
scroll to position [1596, 0]
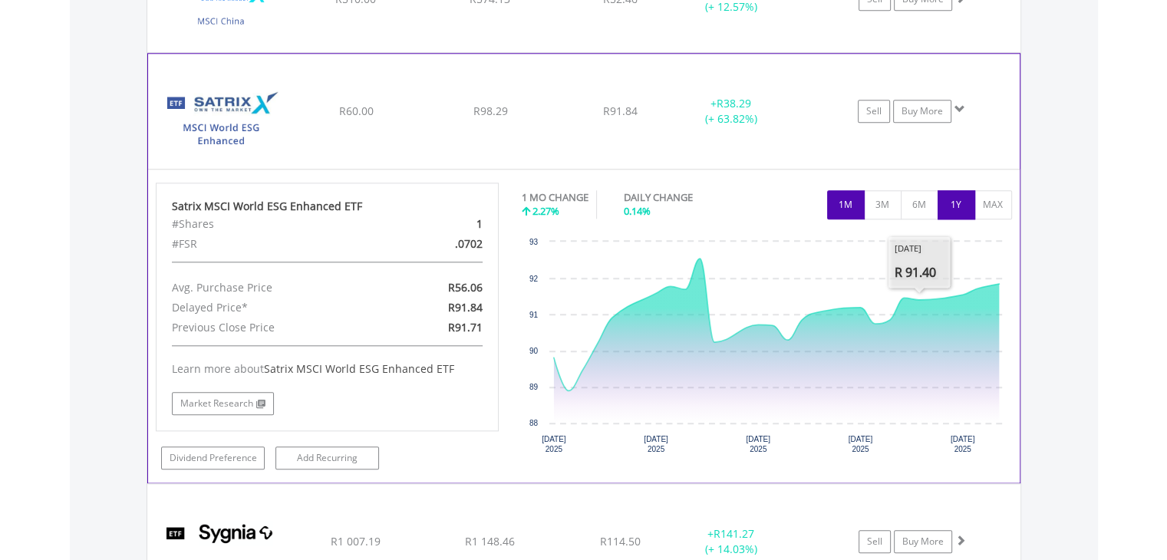
click at [963, 193] on button "1Y" at bounding box center [956, 204] width 38 height 29
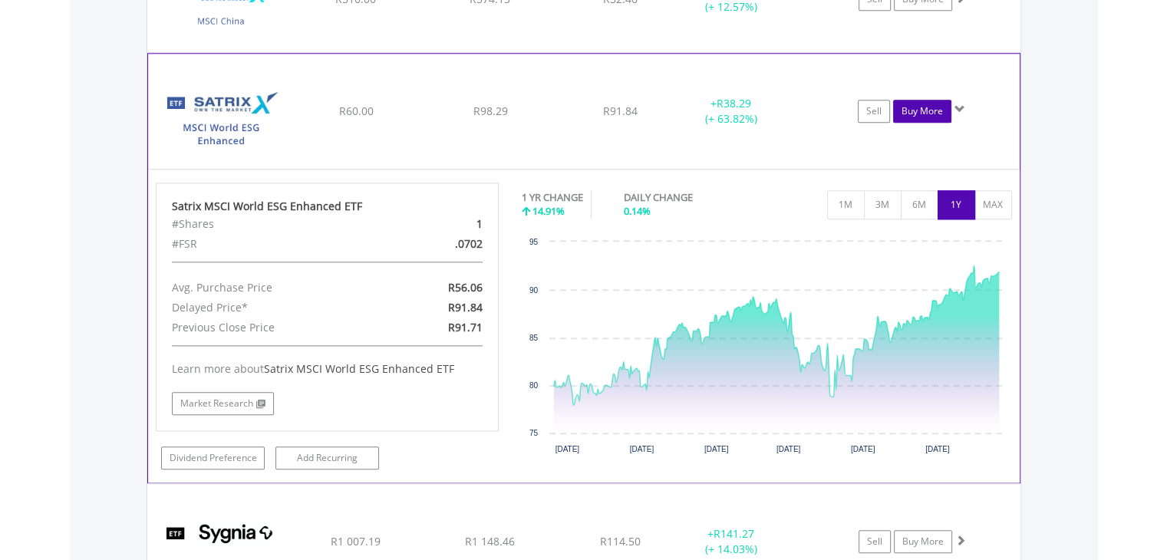
click at [918, 110] on link "Buy More" at bounding box center [922, 111] width 58 height 23
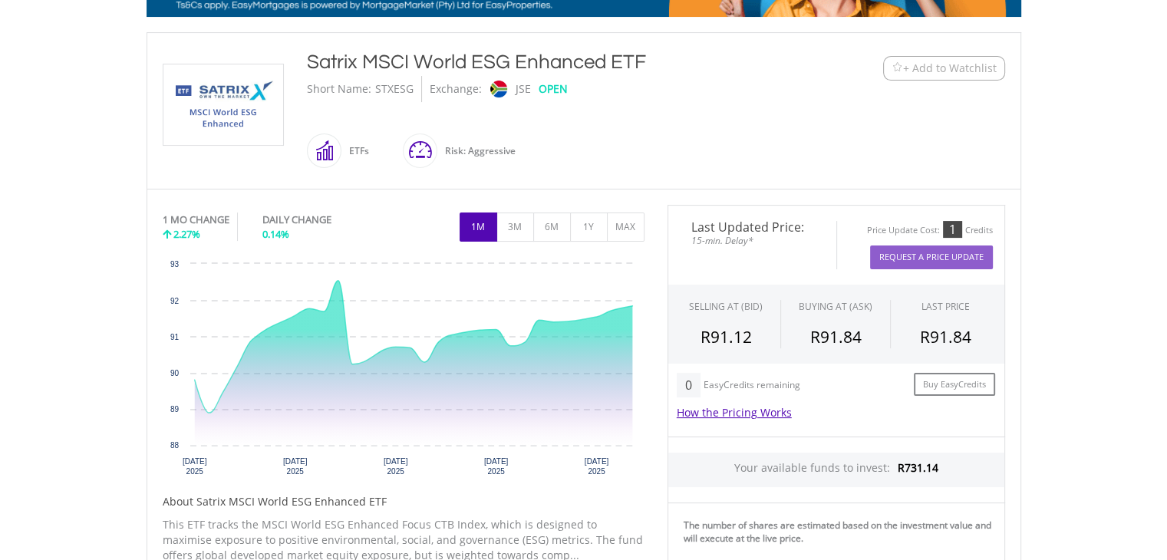
scroll to position [307, 0]
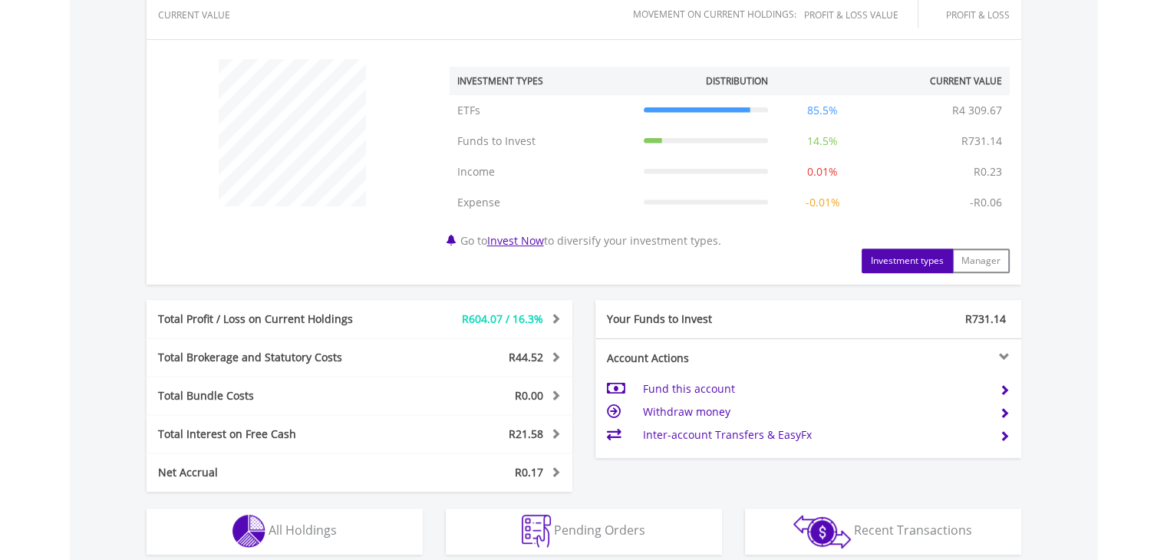
scroll to position [798, 0]
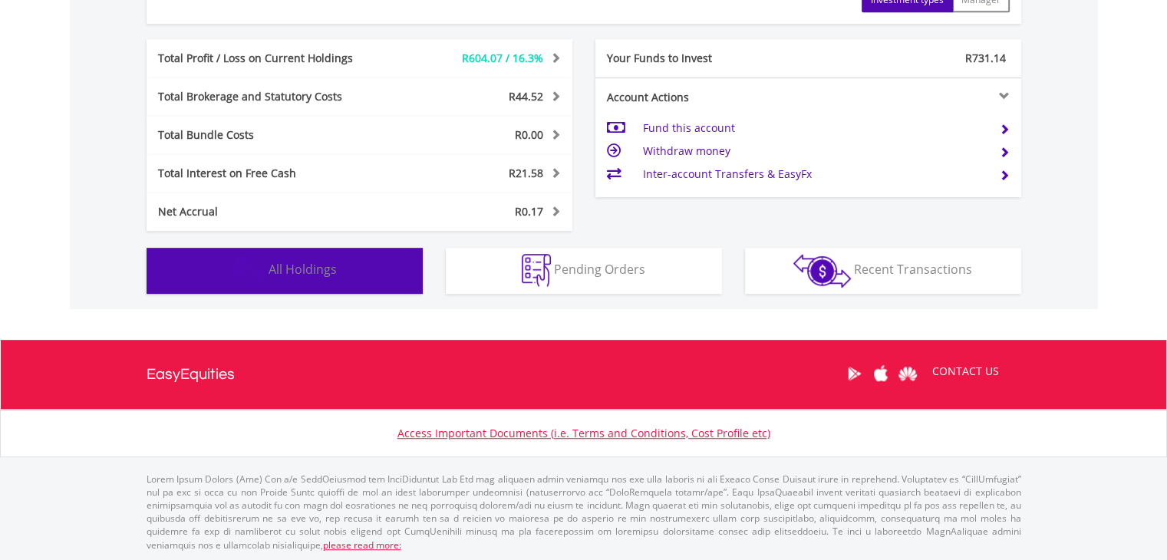
click at [360, 270] on button "Holdings All Holdings" at bounding box center [285, 271] width 276 height 46
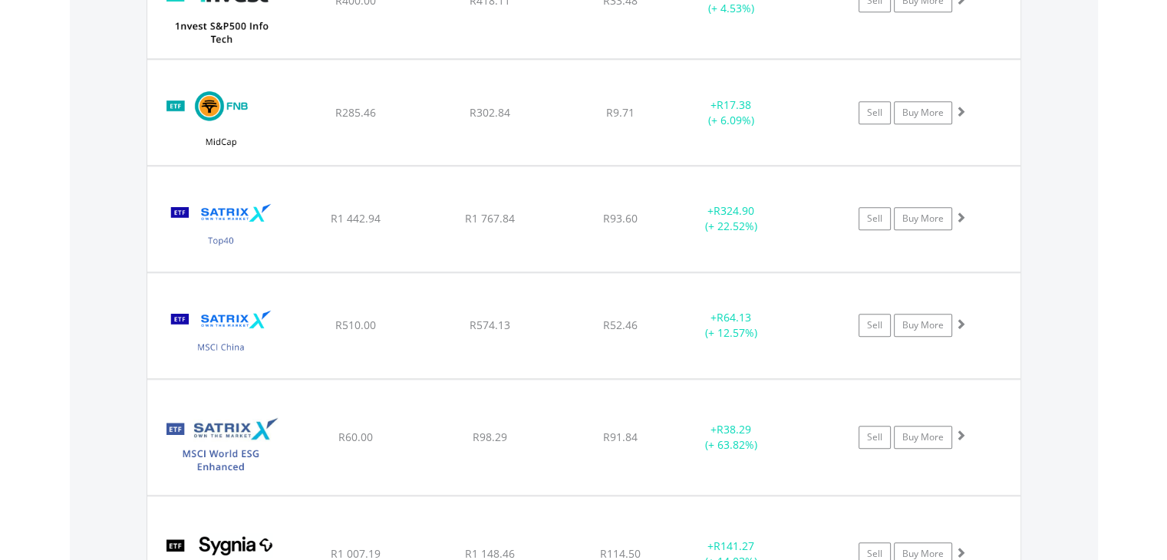
scroll to position [1603, 0]
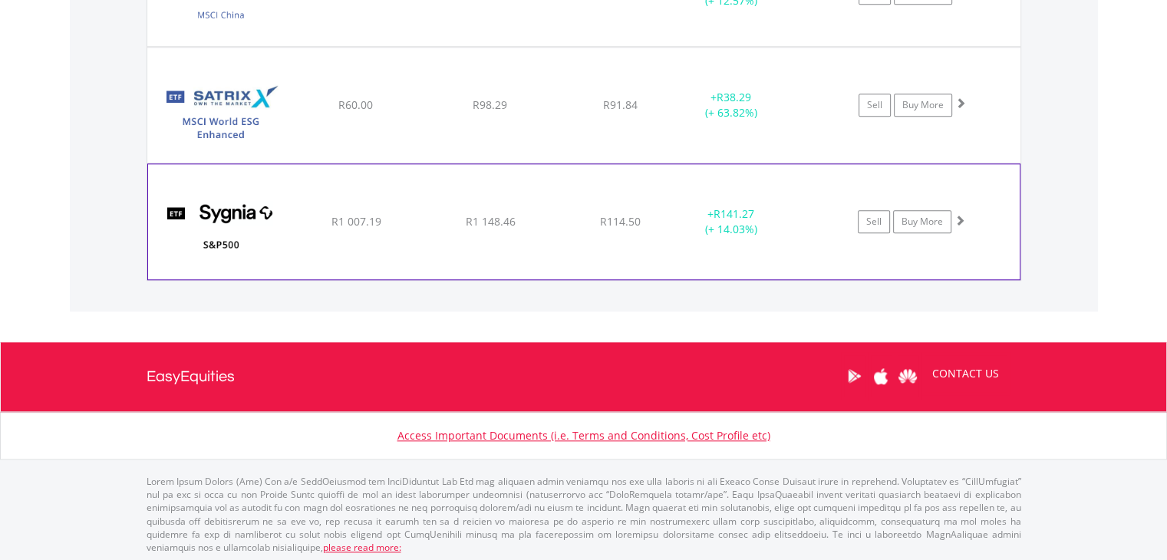
click at [963, 215] on span at bounding box center [959, 220] width 11 height 11
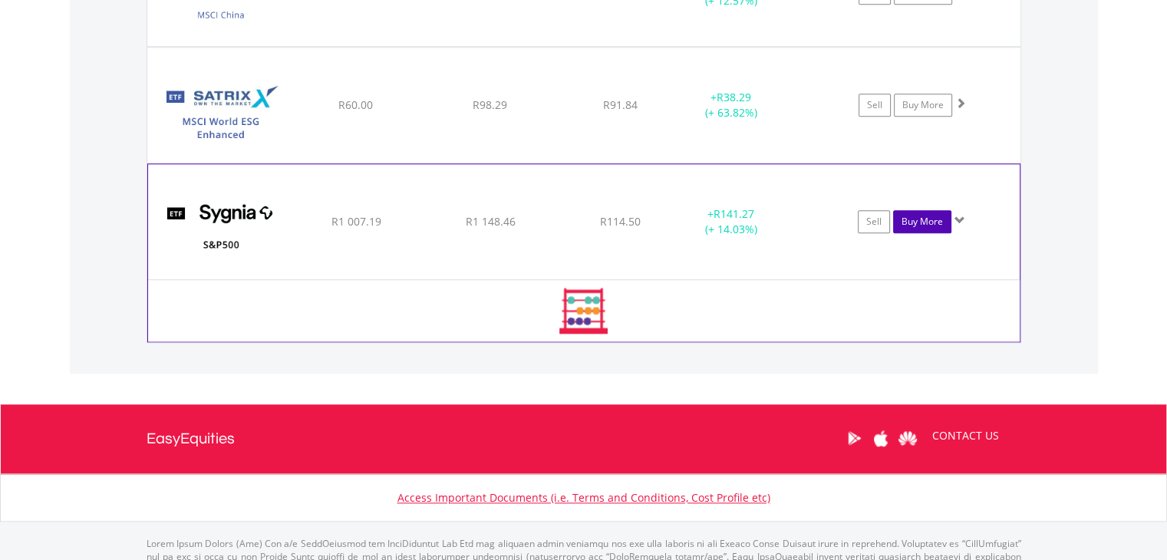
click at [927, 228] on link "Buy More" at bounding box center [922, 221] width 58 height 23
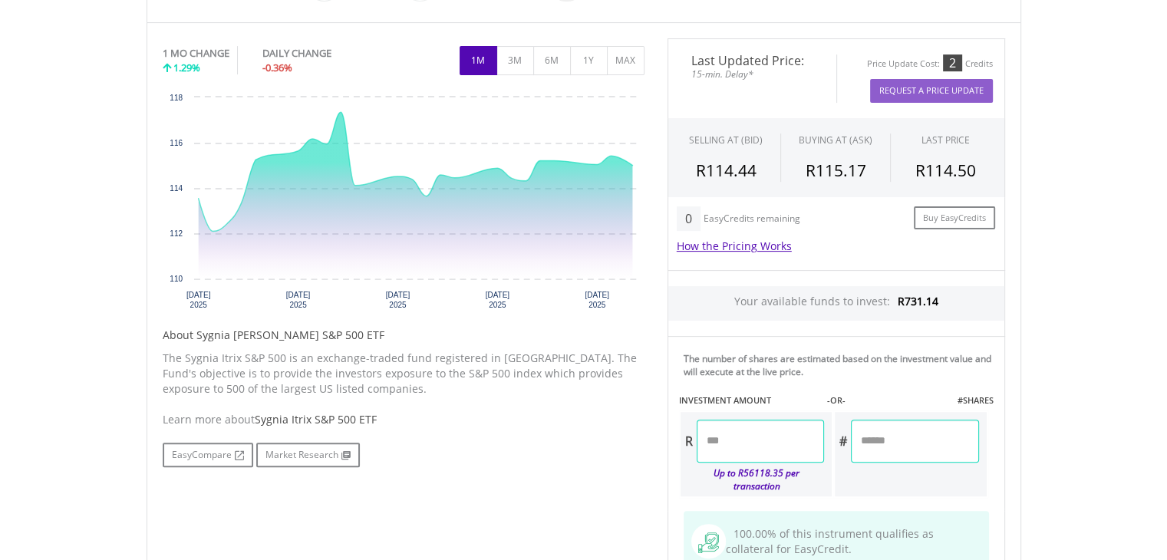
scroll to position [460, 0]
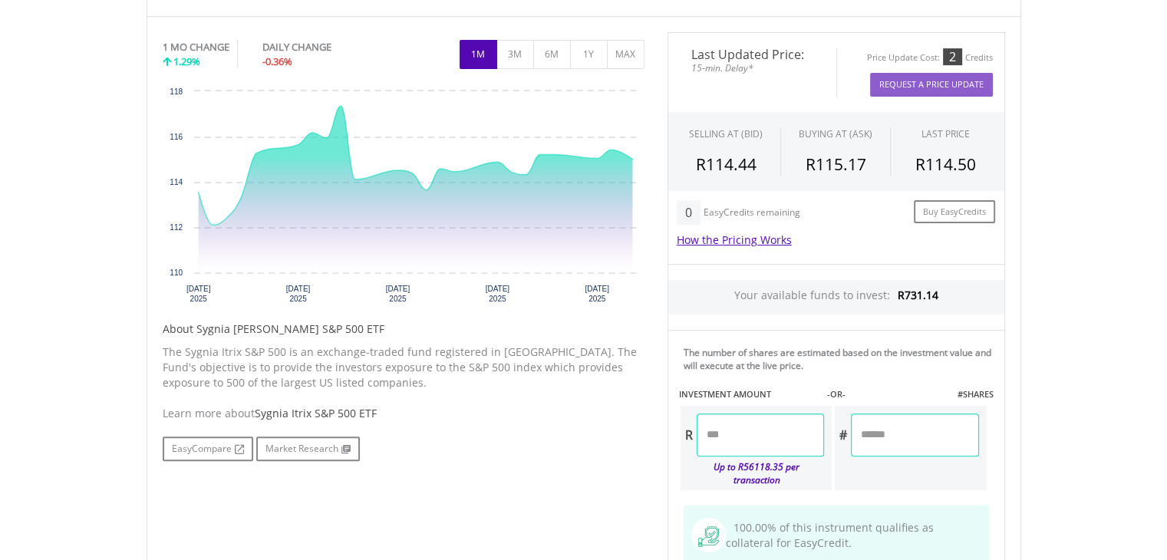
click at [777, 427] on input "number" at bounding box center [760, 434] width 127 height 43
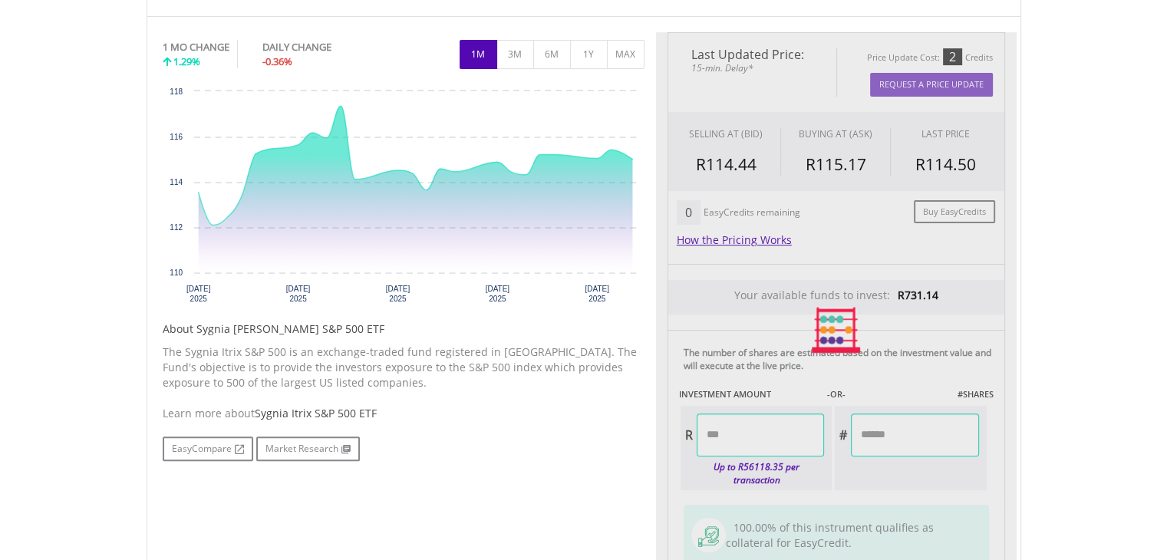
type input "******"
click at [999, 450] on div "Last Updated Price: 15-min. Delay* Price Update Cost: 2 Credits Request A Price…" at bounding box center [836, 330] width 361 height 596
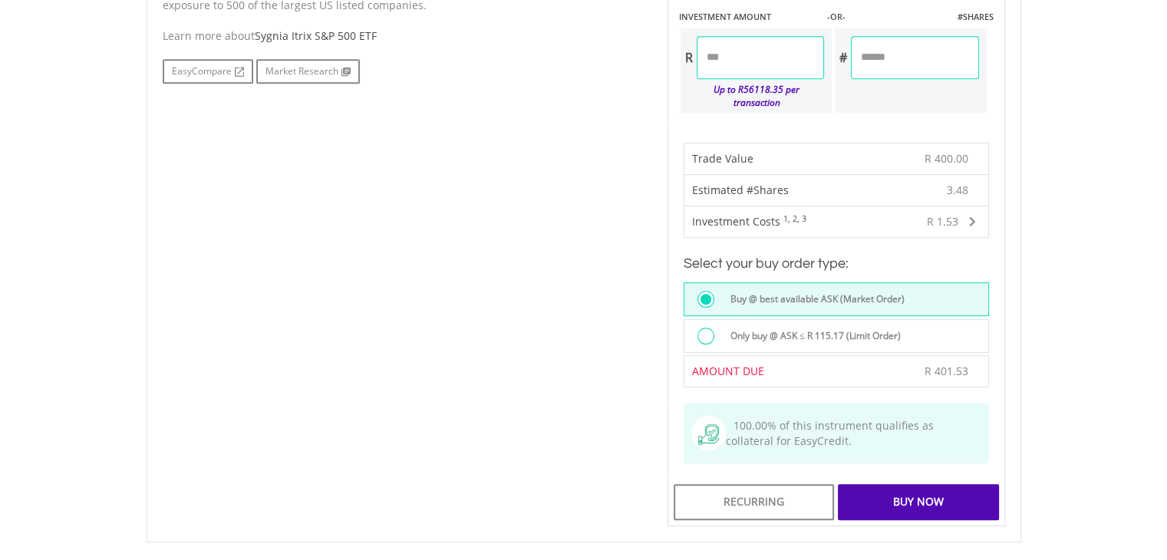
scroll to position [844, 0]
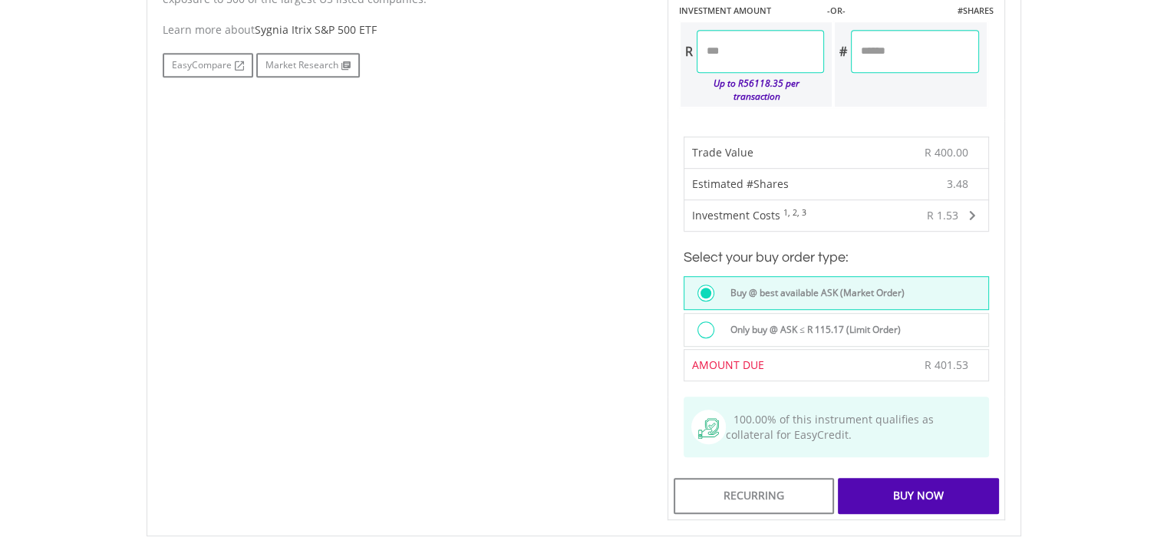
click at [897, 478] on div "Buy Now" at bounding box center [918, 495] width 160 height 35
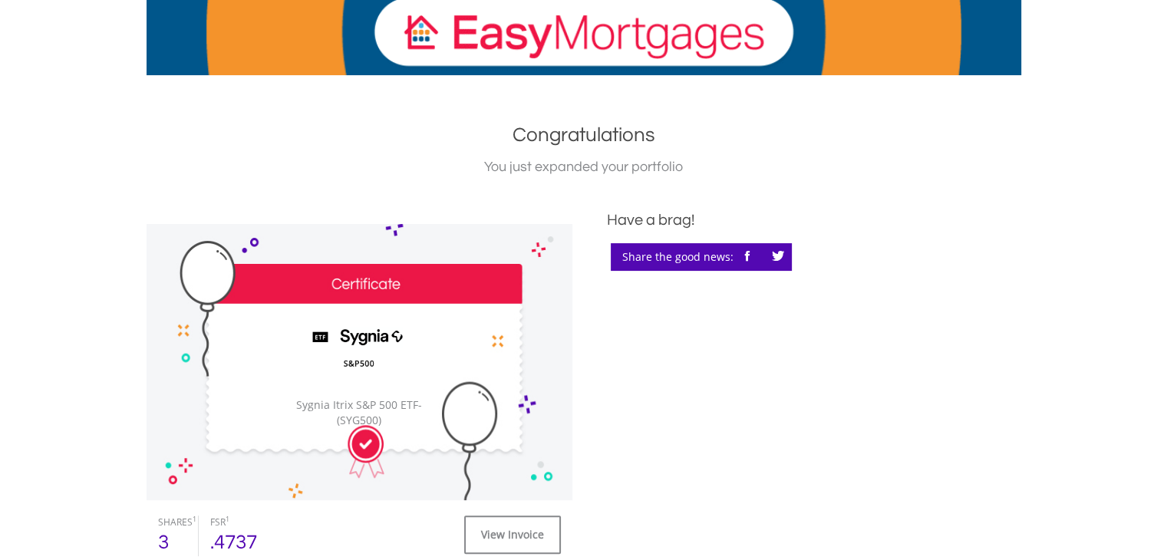
scroll to position [614, 0]
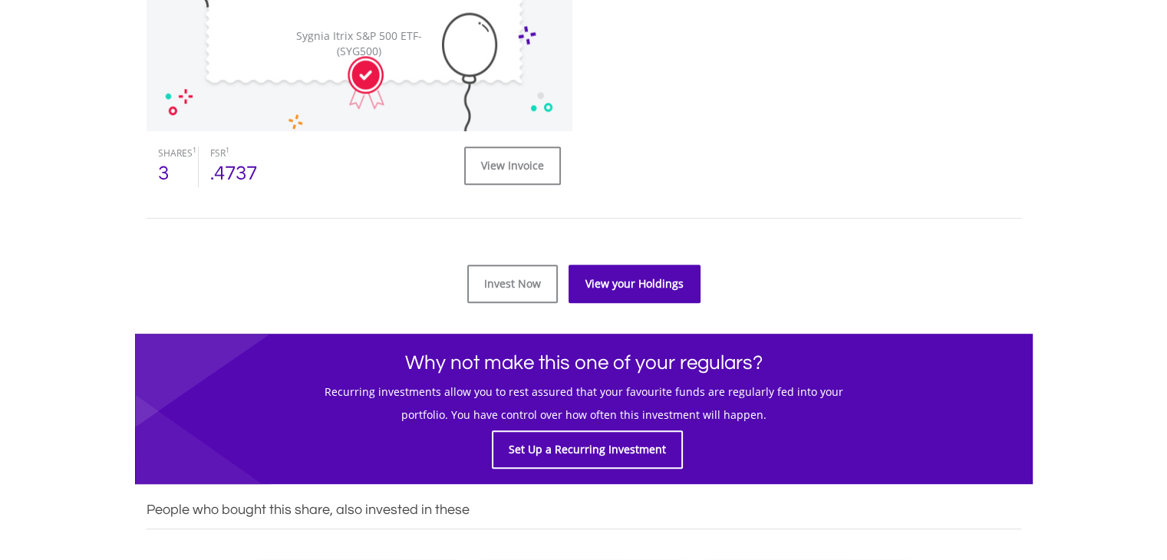
click at [588, 285] on link "View your Holdings" at bounding box center [634, 284] width 132 height 38
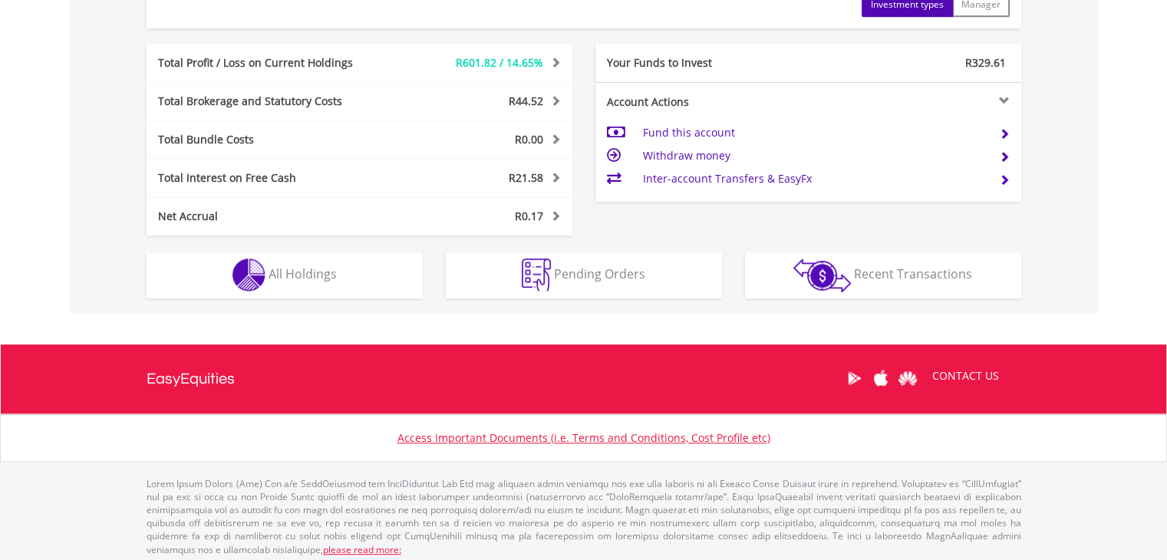
scroll to position [798, 0]
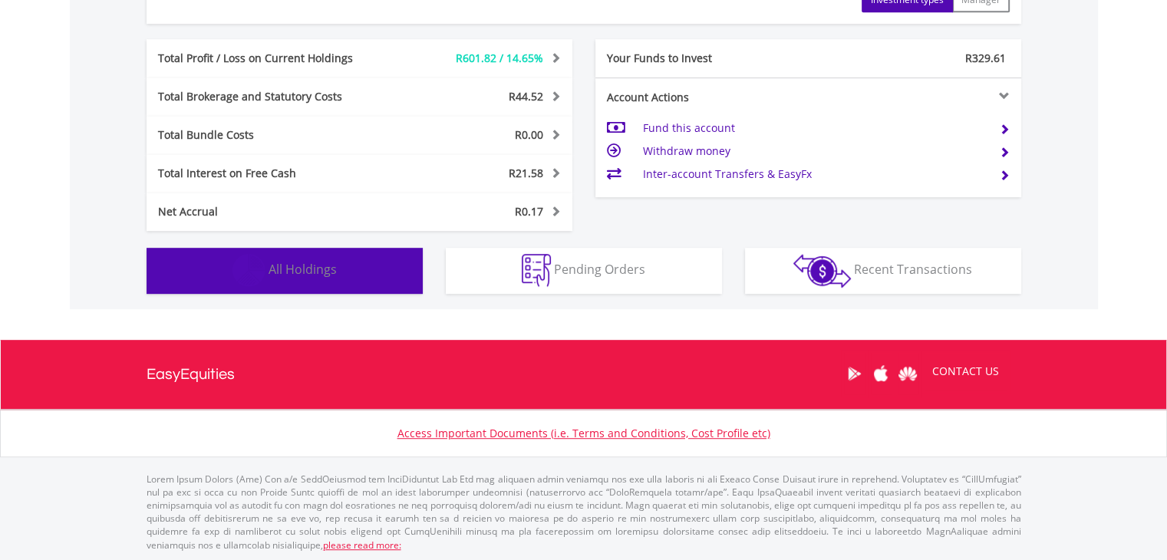
click at [357, 268] on button "Holdings All Holdings" at bounding box center [285, 271] width 276 height 46
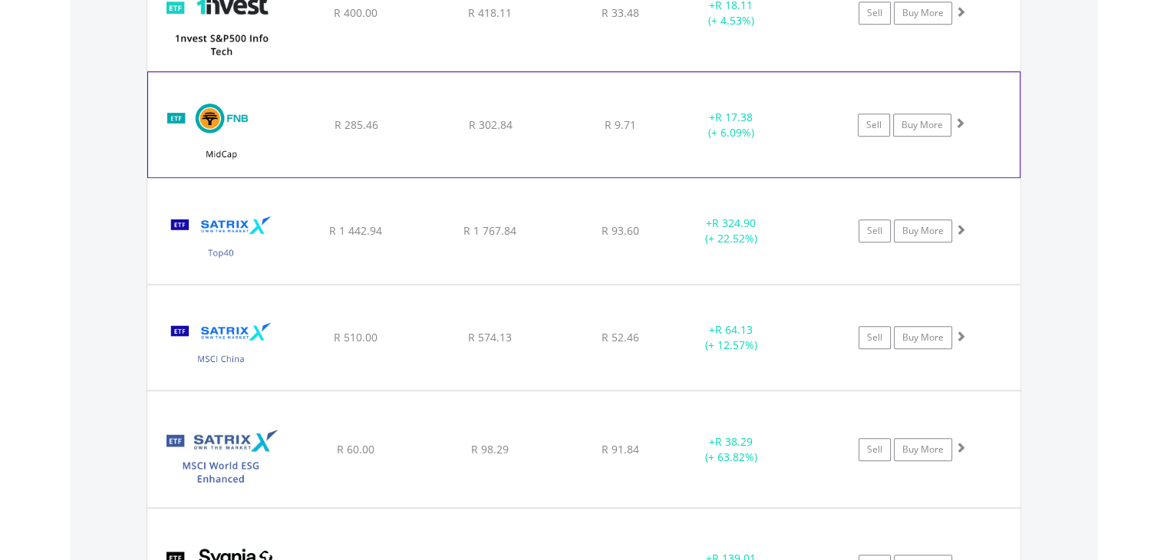
scroll to position [1219, 0]
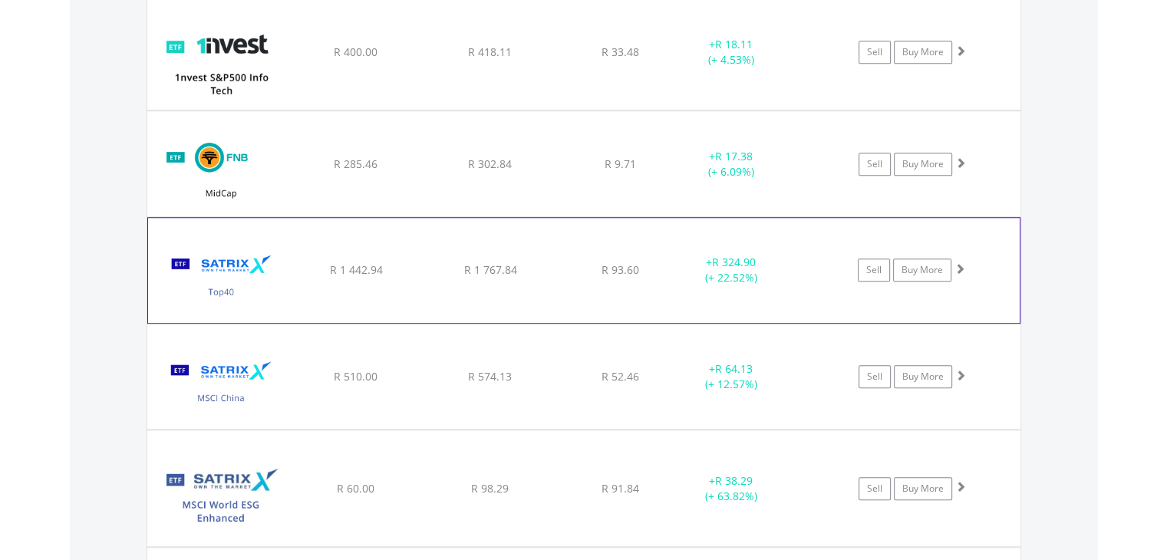
click at [960, 270] on span at bounding box center [959, 268] width 11 height 11
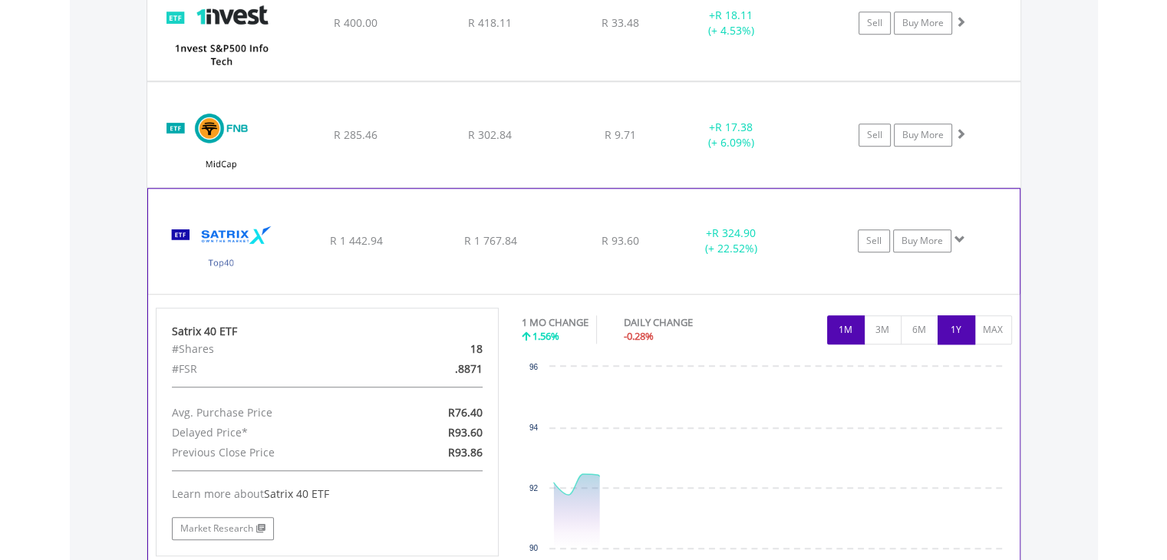
scroll to position [1372, 0]
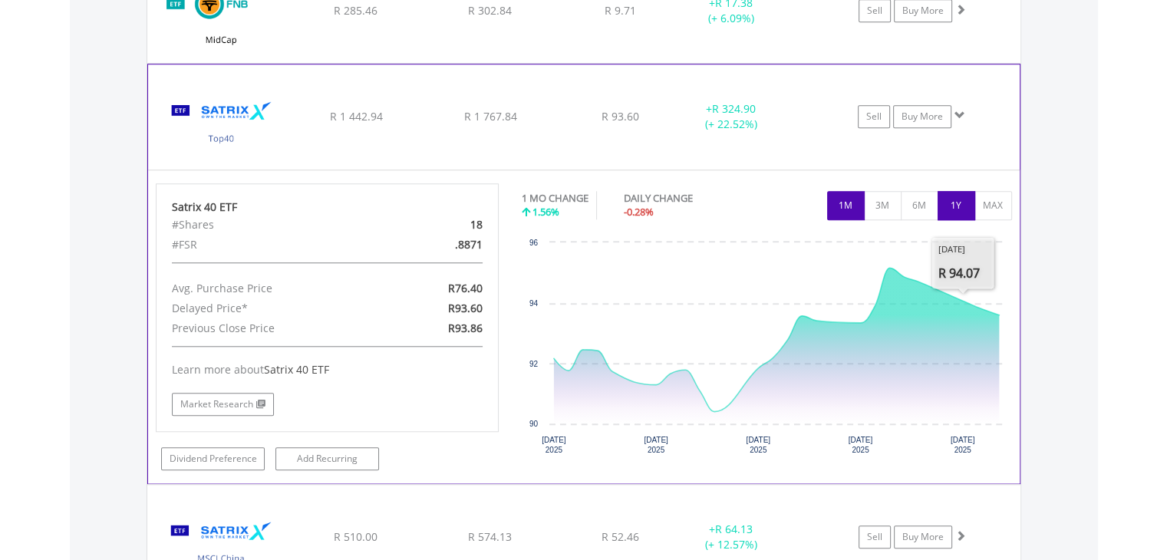
click at [949, 207] on button "1Y" at bounding box center [956, 205] width 38 height 29
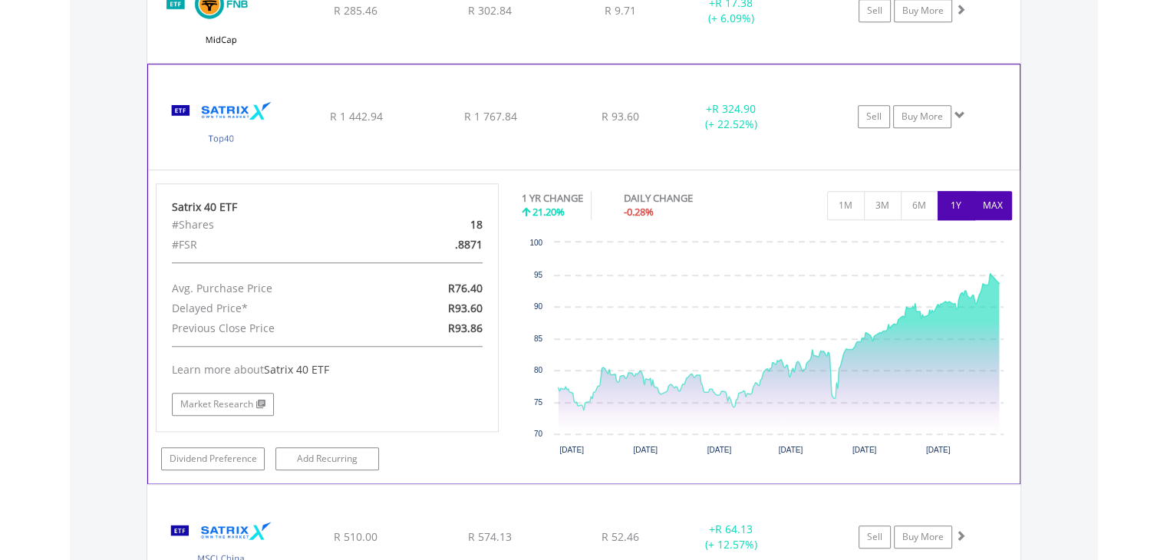
click at [998, 203] on button "MAX" at bounding box center [993, 205] width 38 height 29
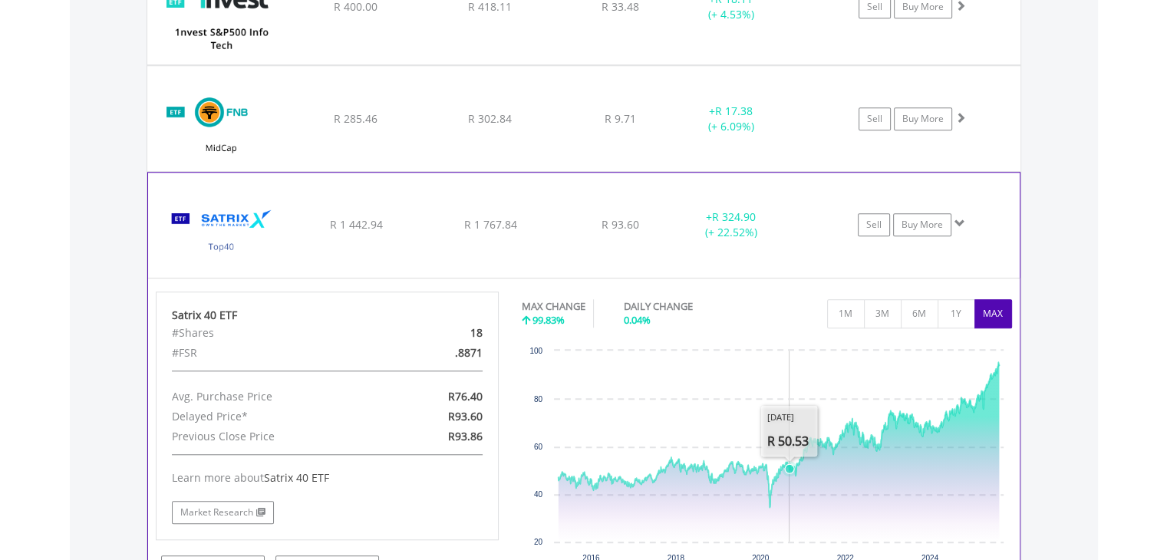
scroll to position [1142, 0]
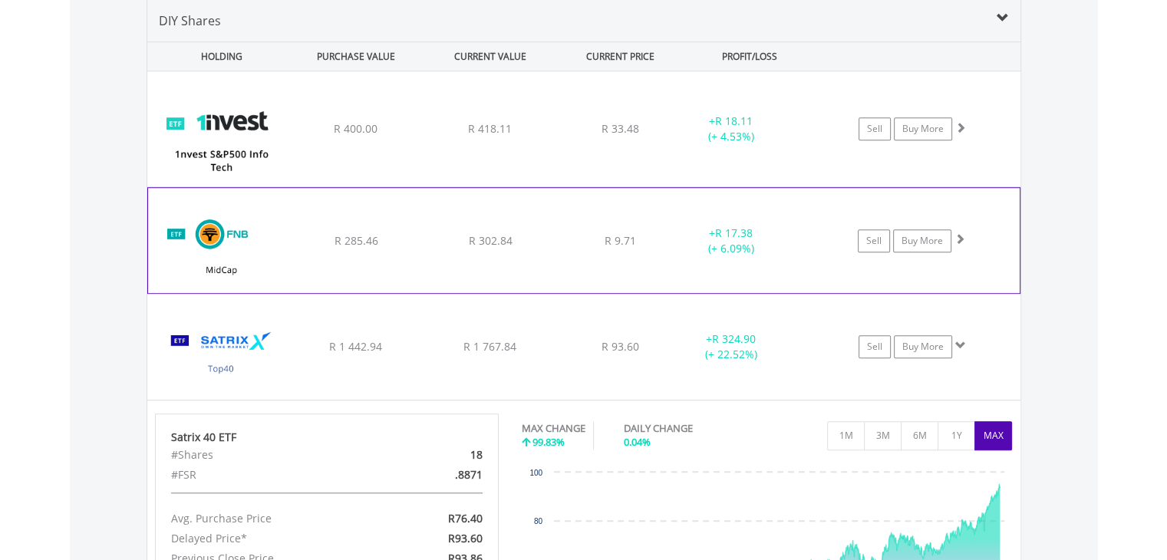
click at [957, 239] on span at bounding box center [959, 238] width 11 height 11
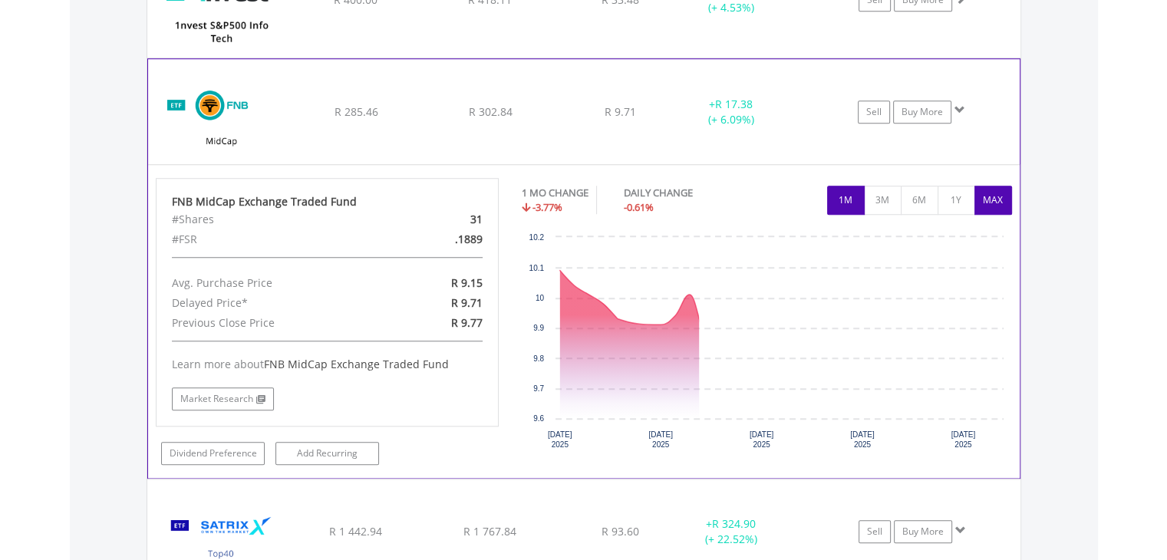
scroll to position [1296, 0]
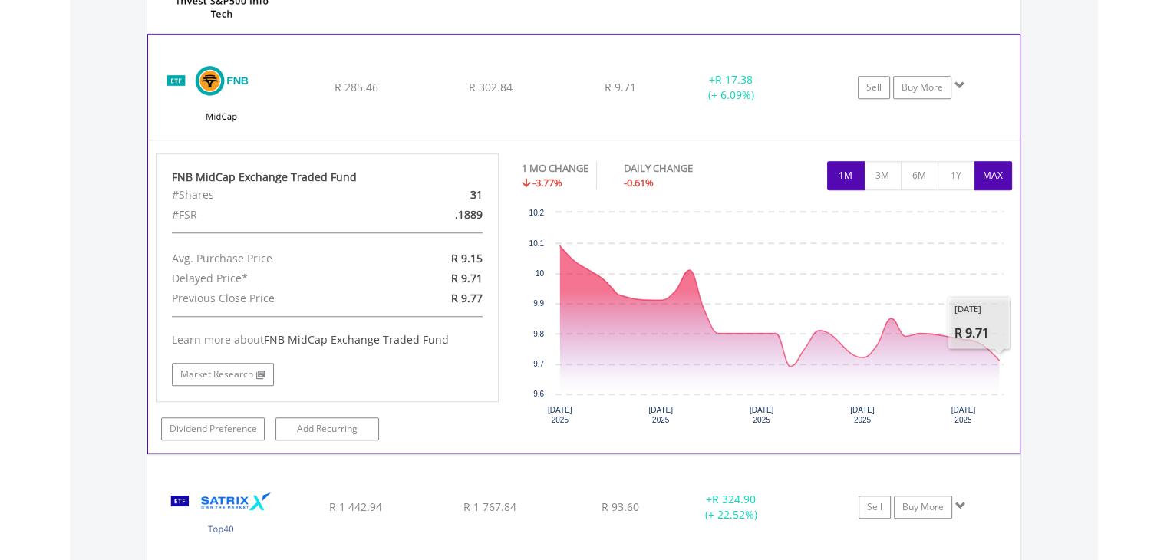
click at [993, 173] on button "MAX" at bounding box center [993, 175] width 38 height 29
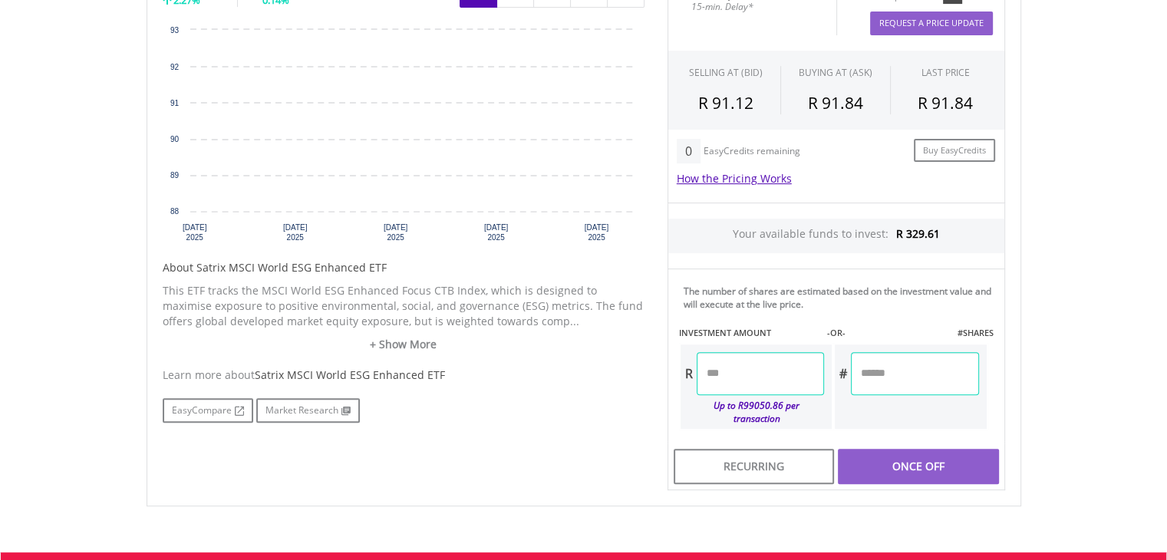
scroll to position [473, 0]
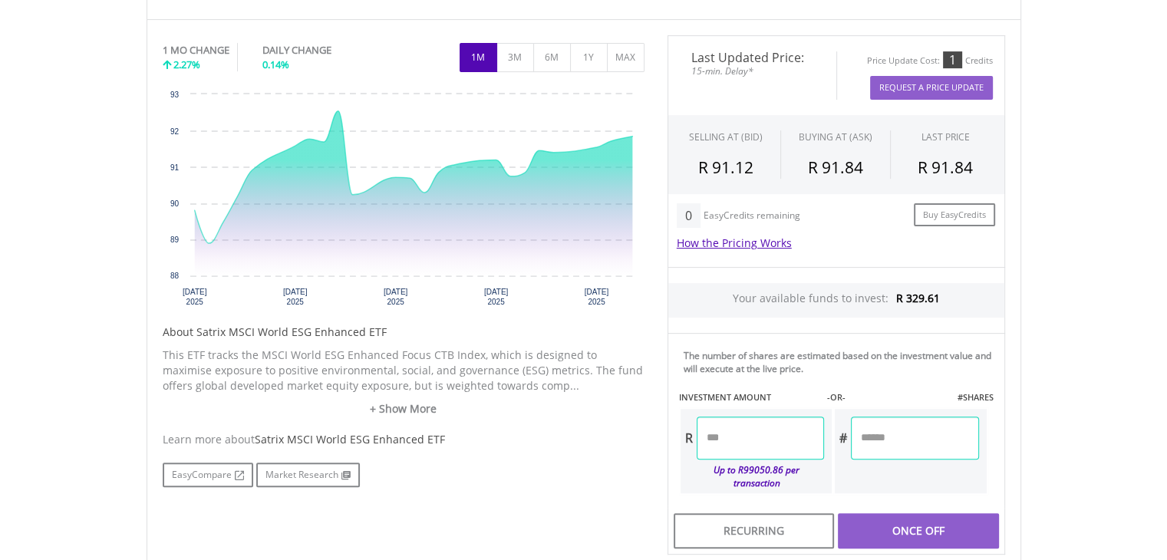
click at [769, 433] on input "number" at bounding box center [760, 438] width 127 height 43
click at [914, 371] on div "Last Updated Price: 15-min. Delay* Price Update Cost: 1 Credits Request A Price…" at bounding box center [836, 295] width 361 height 520
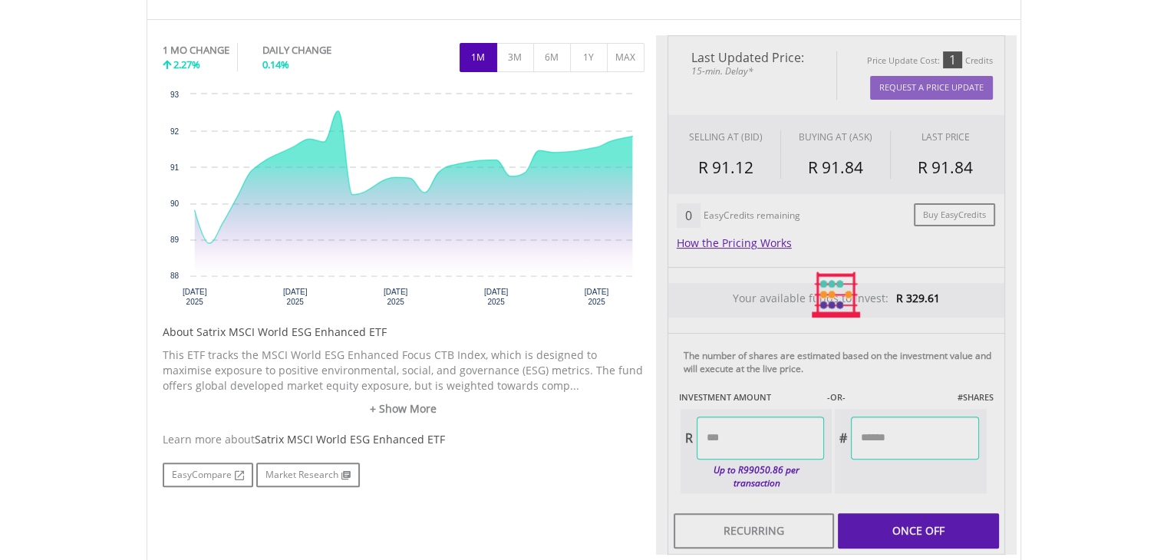
type input "******"
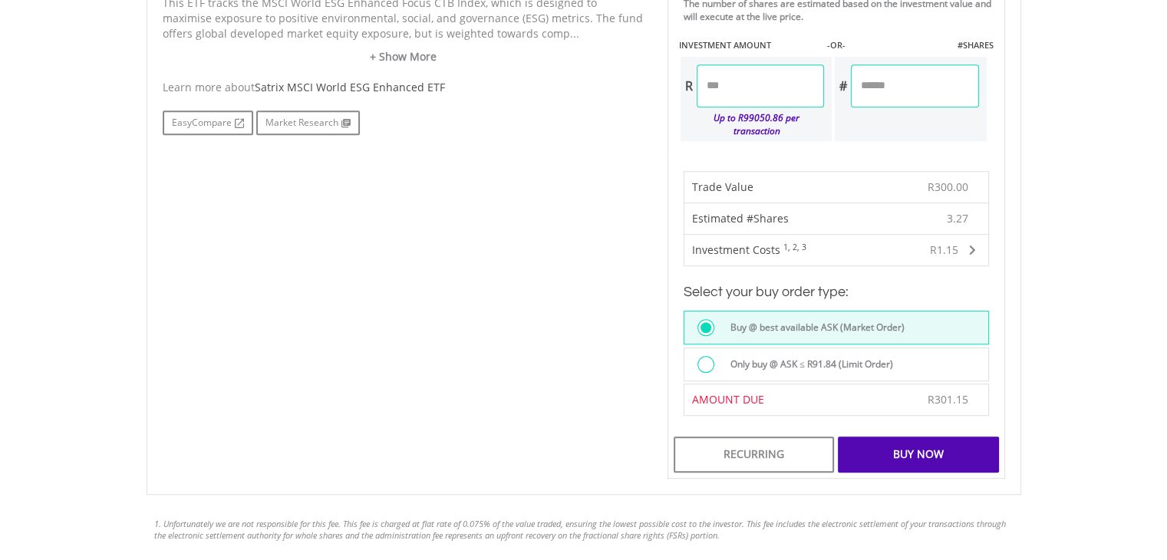
scroll to position [779, 0]
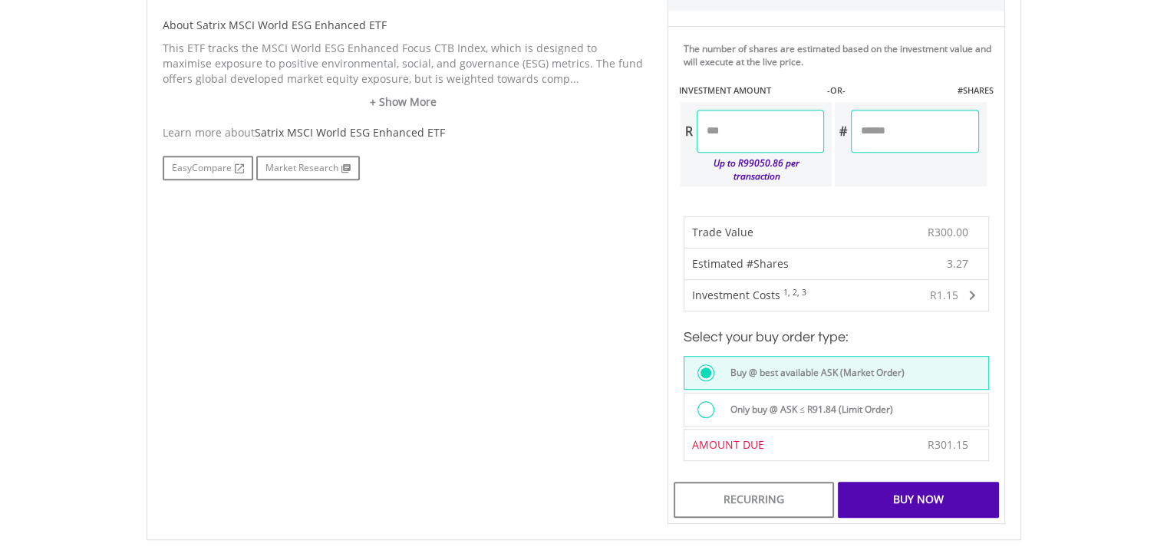
click at [944, 482] on div "Buy Now" at bounding box center [918, 499] width 160 height 35
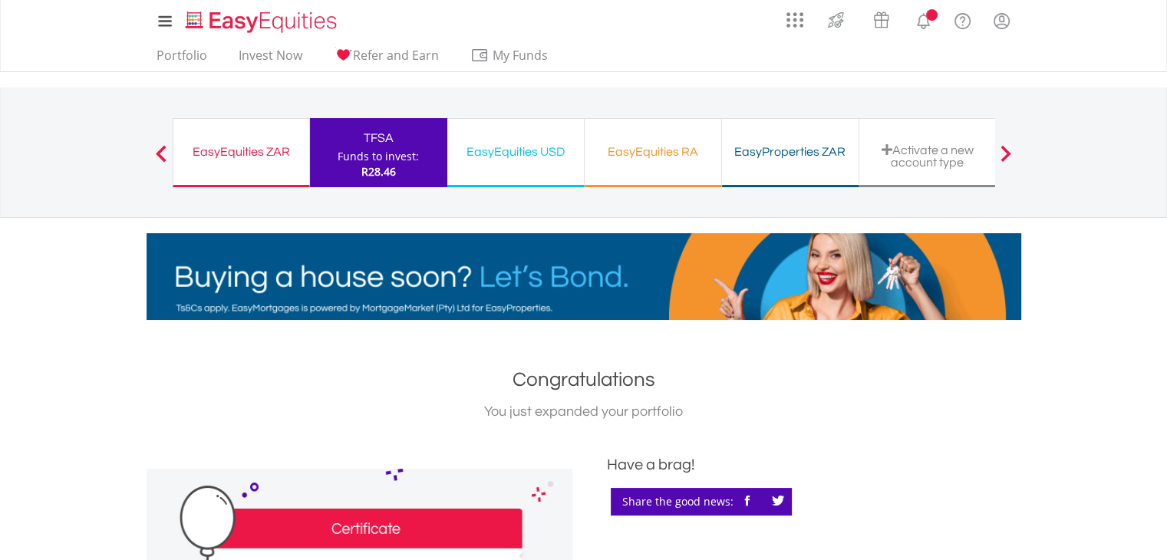
click at [259, 156] on div "EasyEquities ZAR" at bounding box center [241, 151] width 117 height 21
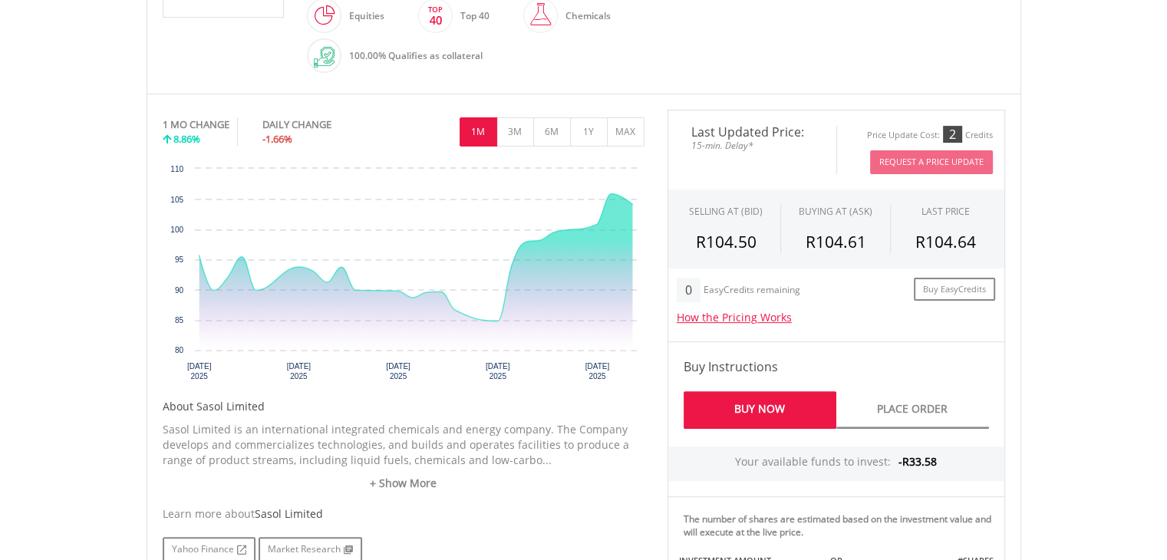
scroll to position [460, 0]
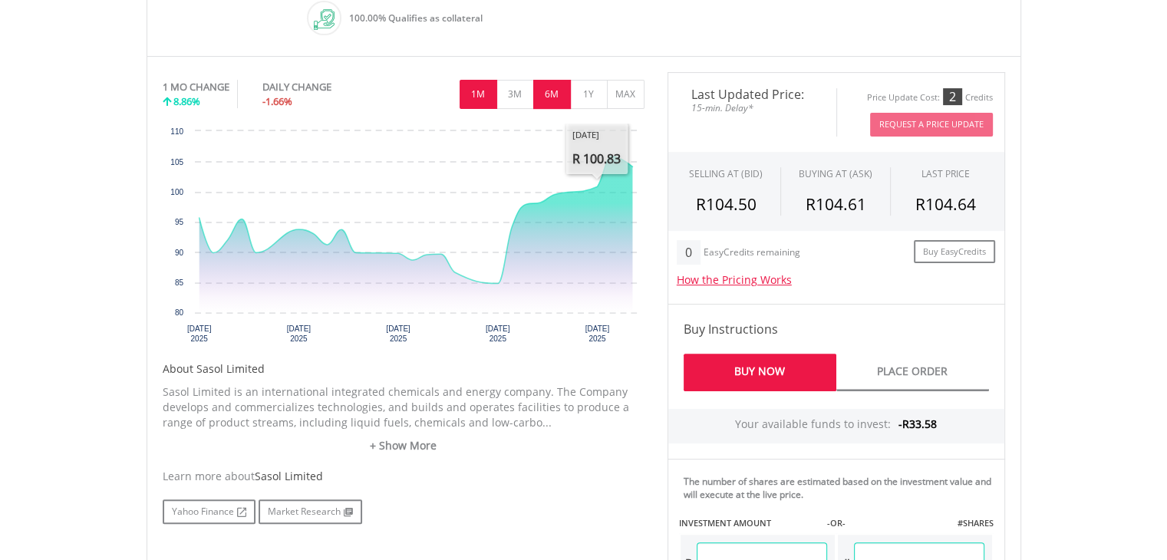
click at [555, 86] on button "6M" at bounding box center [552, 94] width 38 height 29
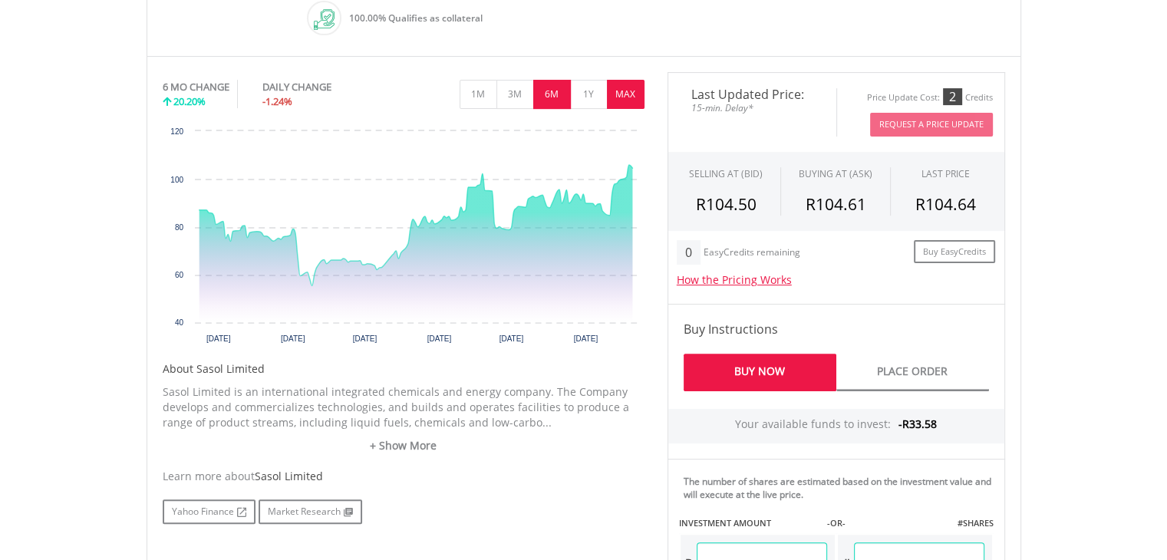
click at [621, 84] on button "MAX" at bounding box center [626, 94] width 38 height 29
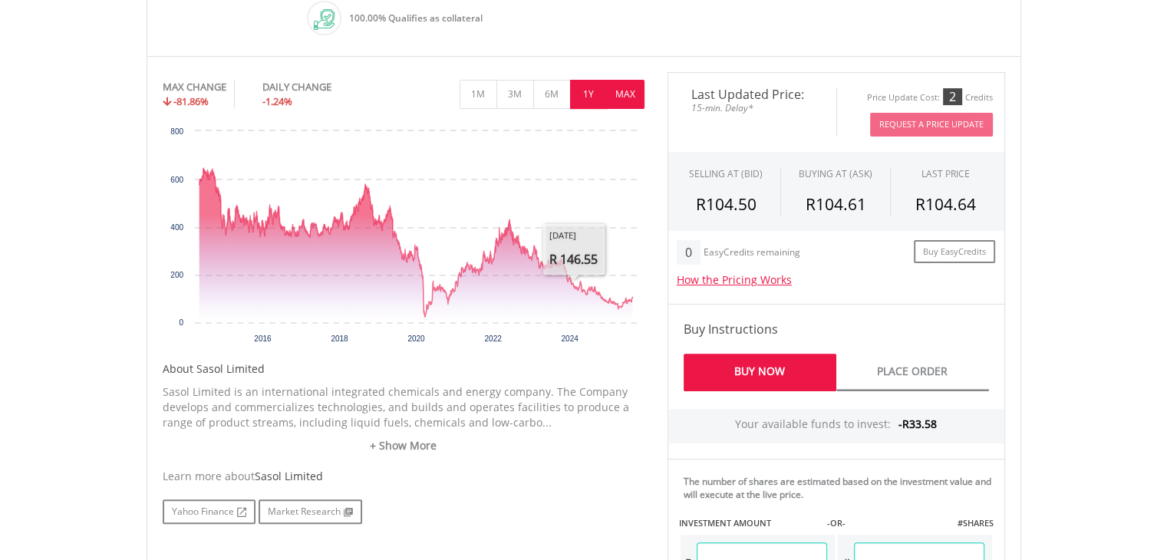
click at [580, 91] on button "1Y" at bounding box center [589, 94] width 38 height 29
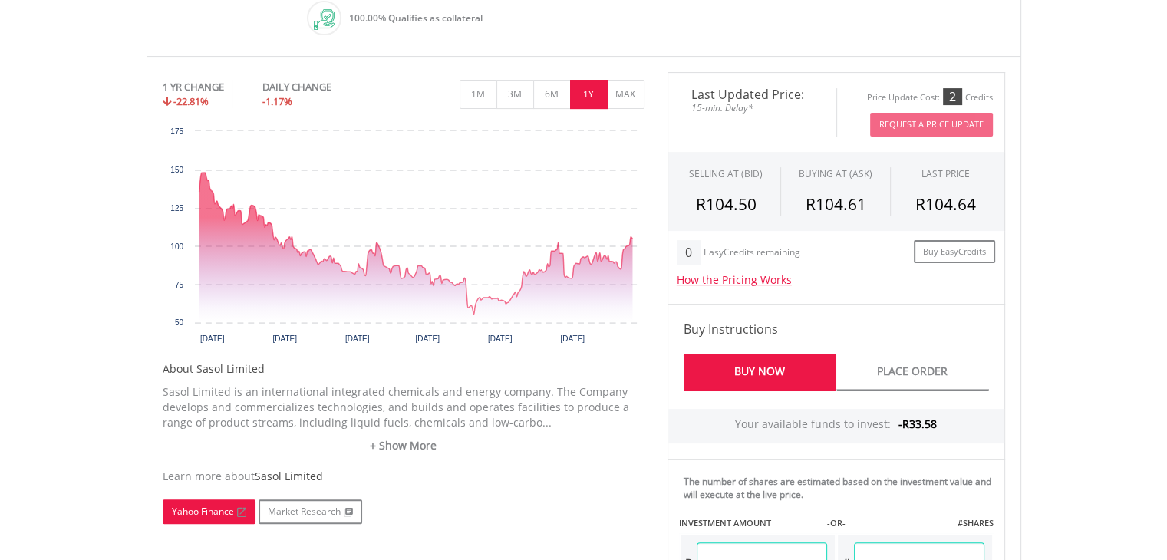
click at [234, 512] on link "Yahoo Finance" at bounding box center [209, 511] width 93 height 25
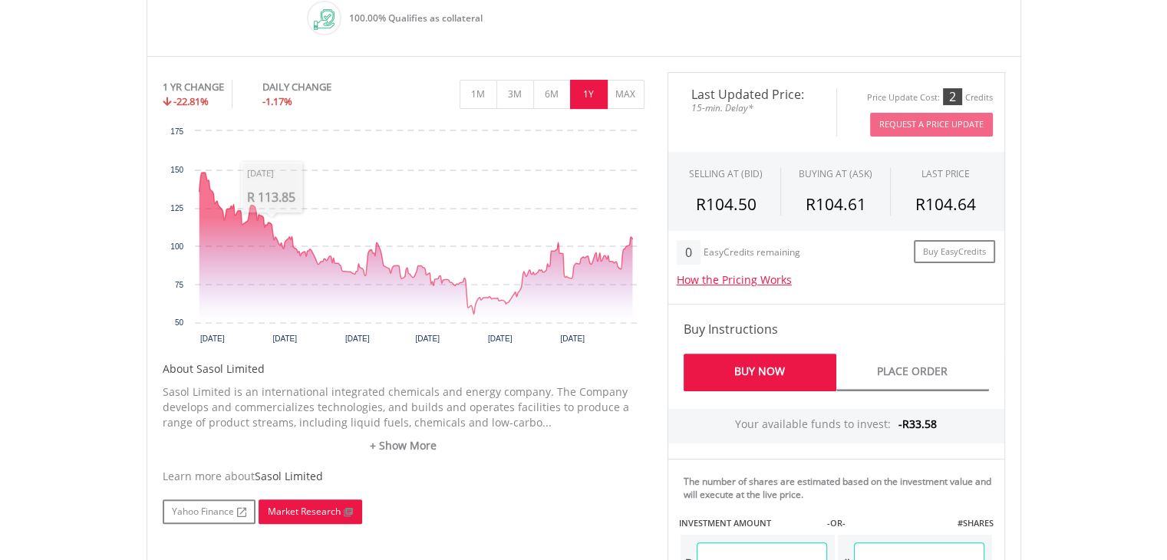
click at [328, 503] on link "Market Research" at bounding box center [311, 511] width 104 height 25
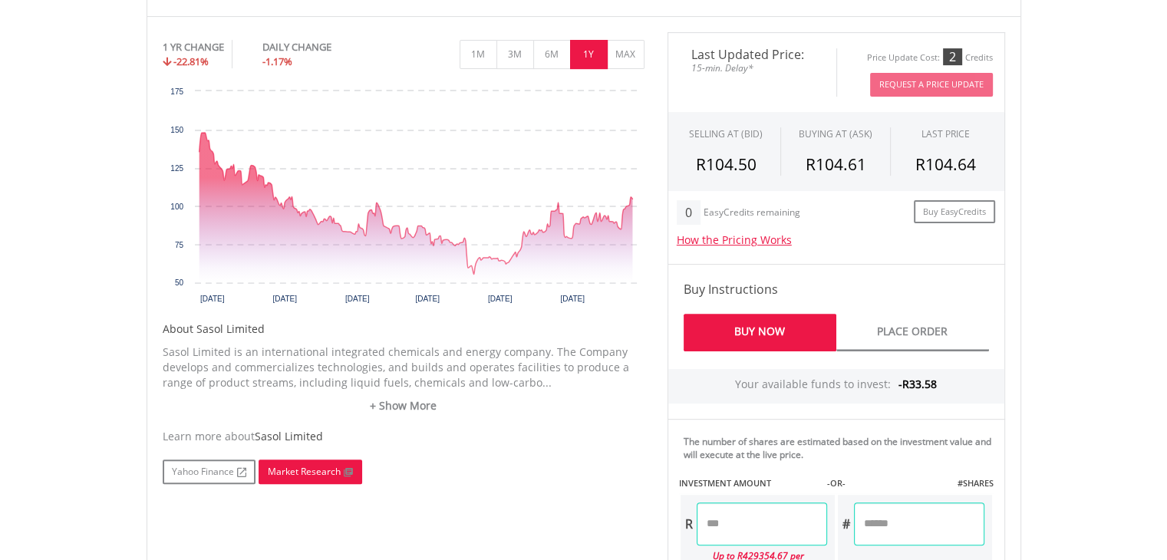
scroll to position [386, 0]
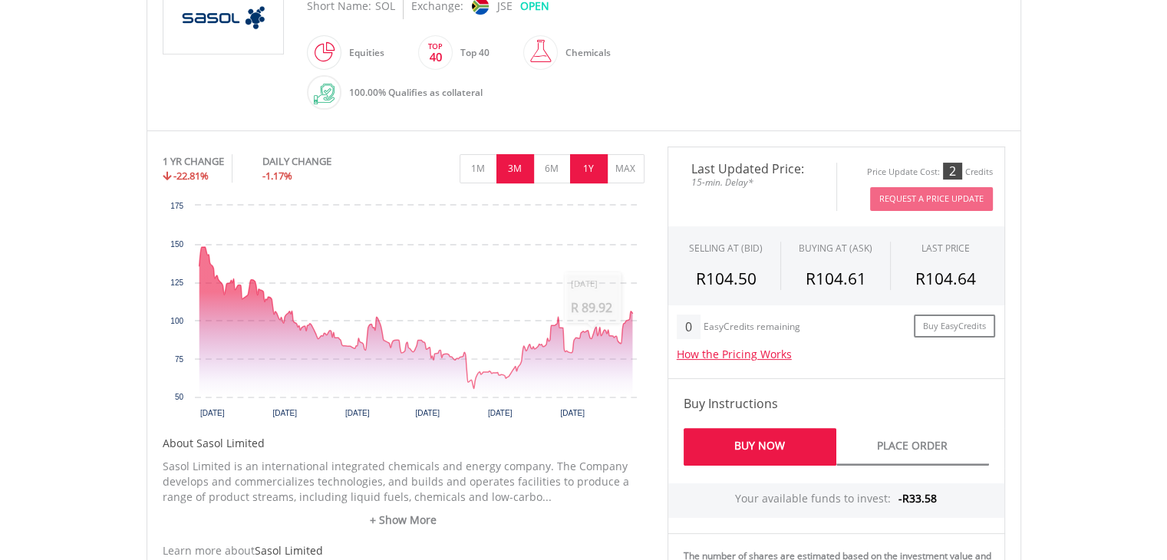
click at [515, 157] on button "3M" at bounding box center [515, 168] width 38 height 29
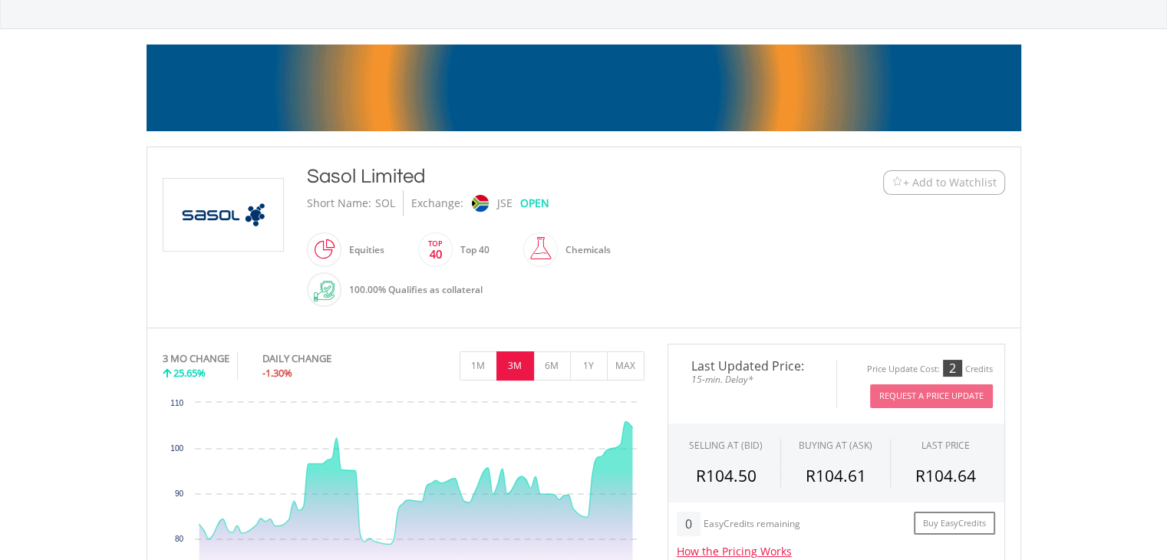
scroll to position [0, 0]
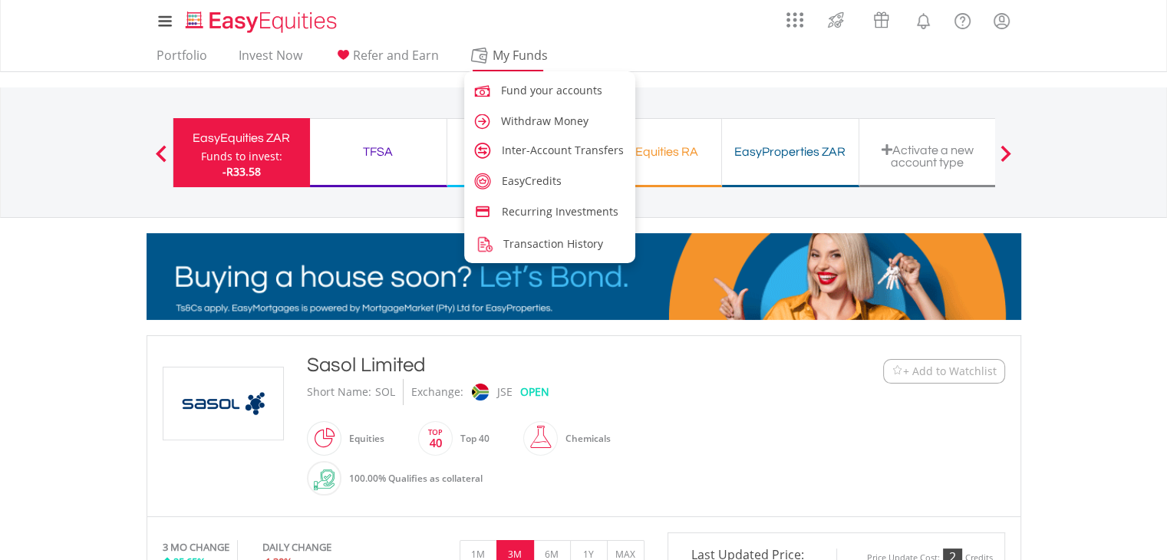
click at [488, 58] on span "My Funds" at bounding box center [520, 55] width 100 height 20
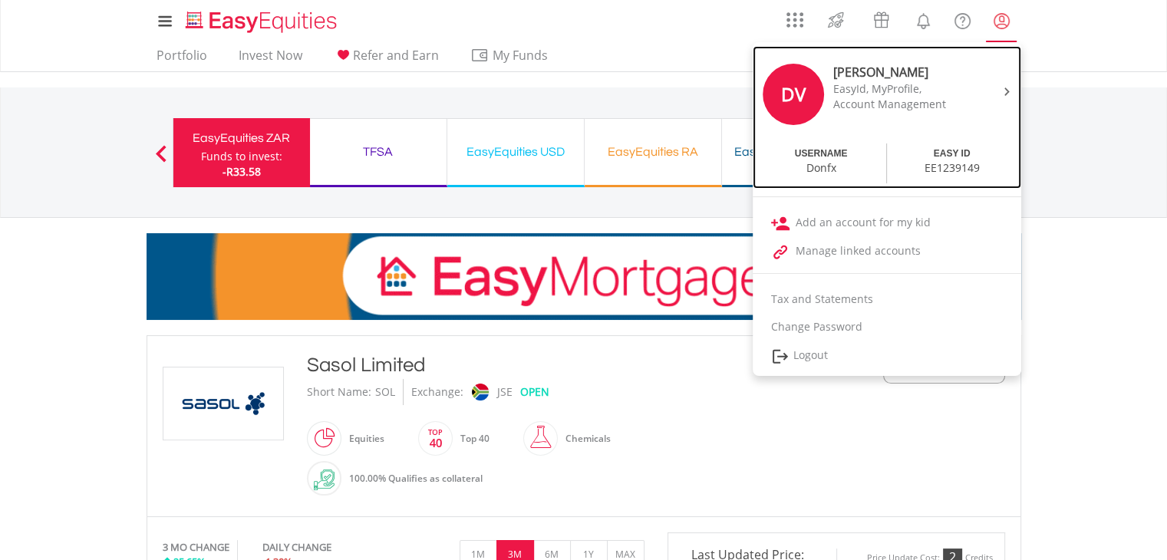
click at [878, 93] on div "EasyId, MyProfile," at bounding box center [897, 88] width 129 height 15
